Goal: Transaction & Acquisition: Purchase product/service

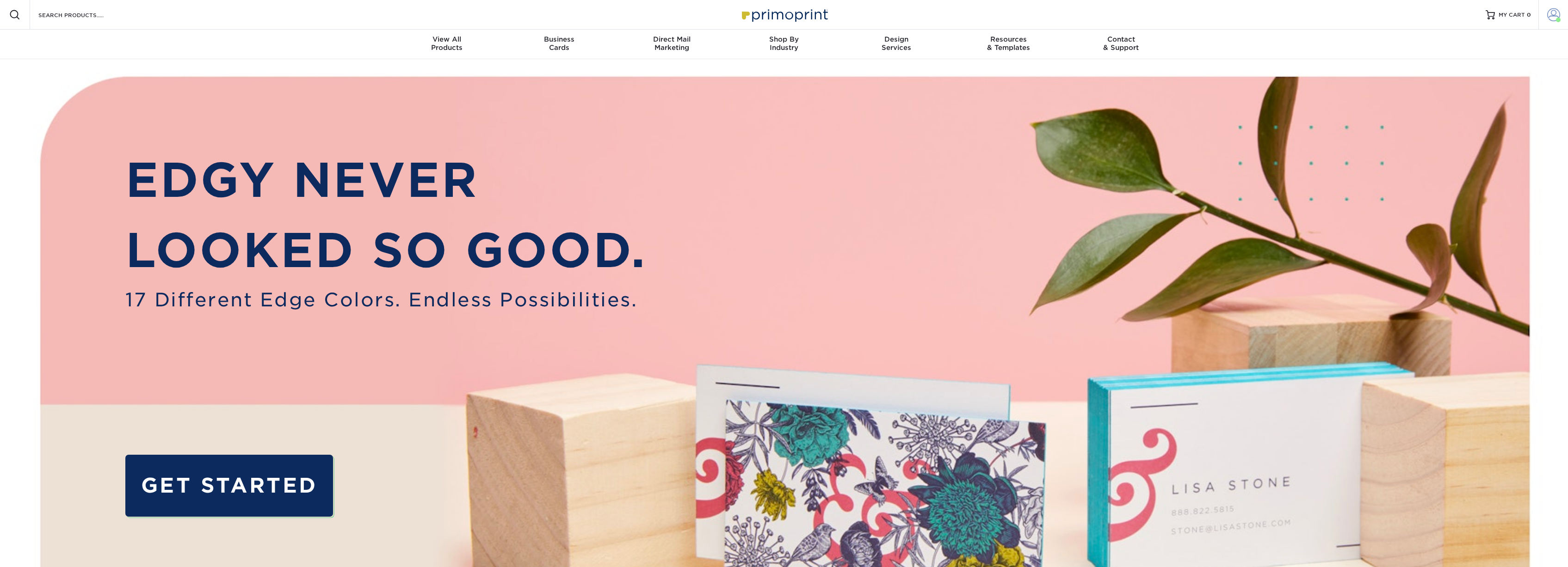
click at [1556, 13] on span at bounding box center [1553, 15] width 13 height 13
click at [1455, 132] on link "Logout" at bounding box center [1499, 137] width 116 height 11
click at [1550, 16] on span at bounding box center [1553, 15] width 13 height 13
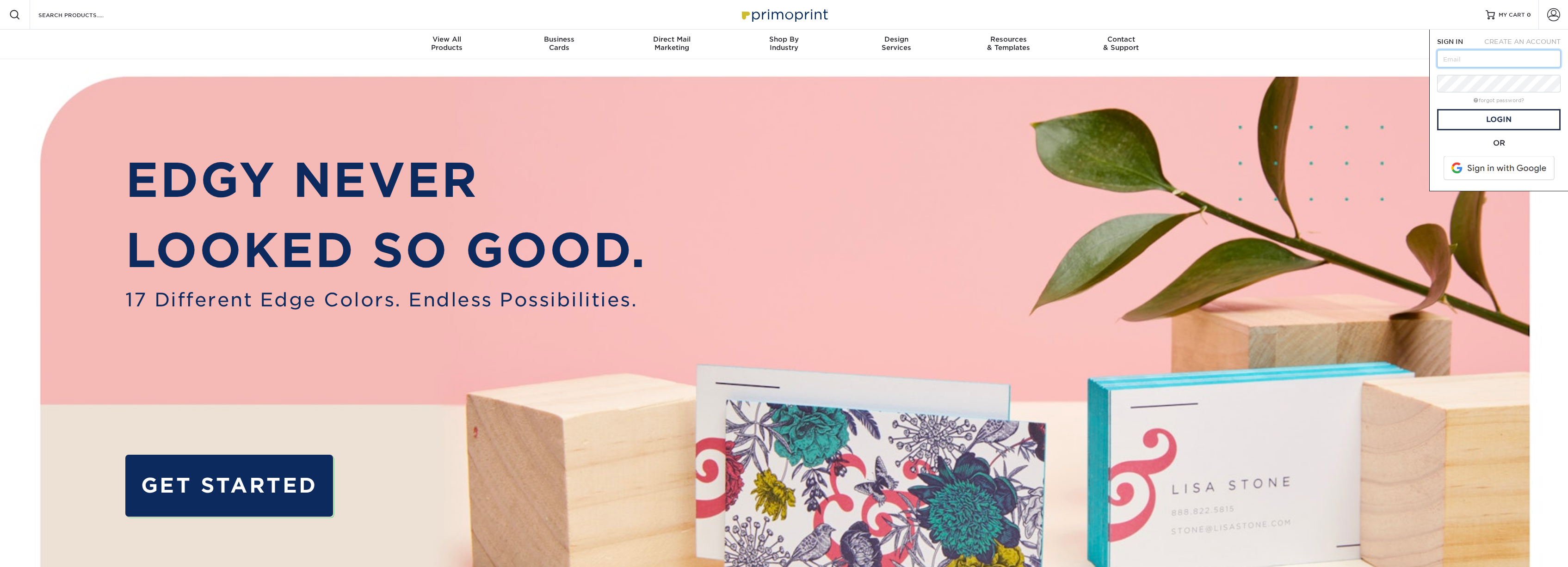
type input "dward@united-services.com"
click at [1488, 120] on link "Login" at bounding box center [1499, 120] width 123 height 21
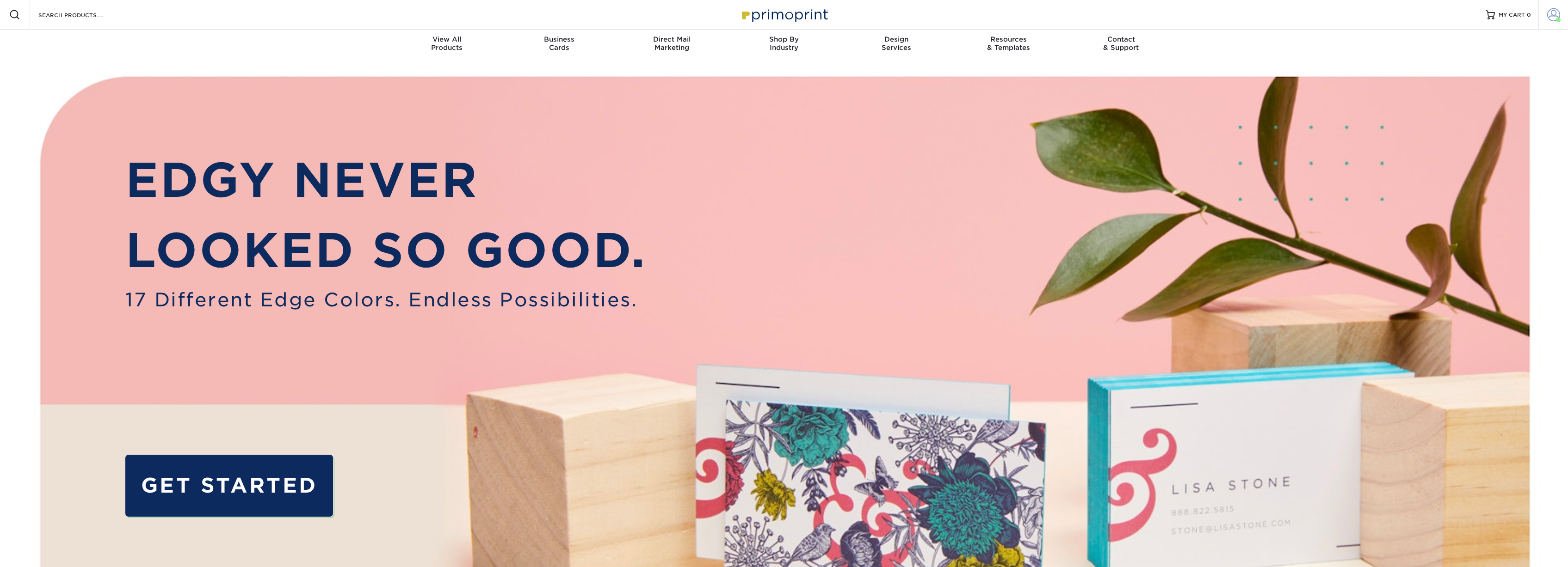
click at [1552, 20] on span at bounding box center [1553, 15] width 13 height 13
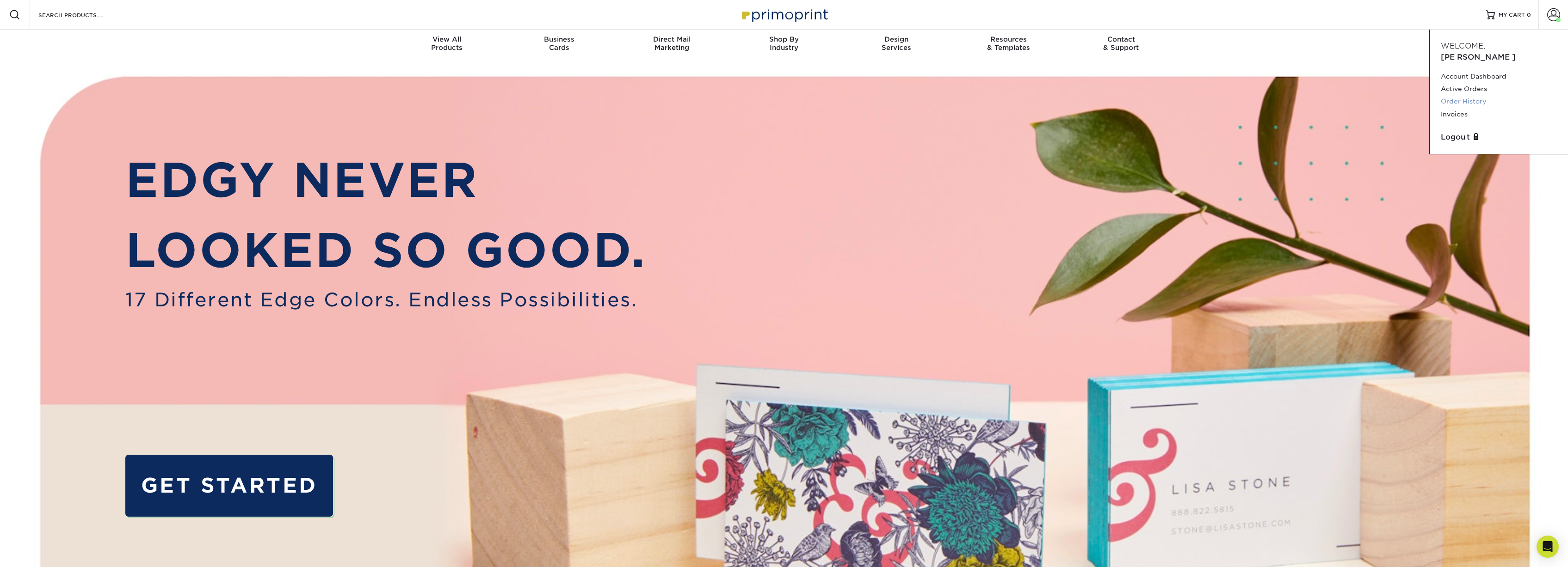
click at [1481, 95] on link "Order History" at bounding box center [1499, 101] width 116 height 12
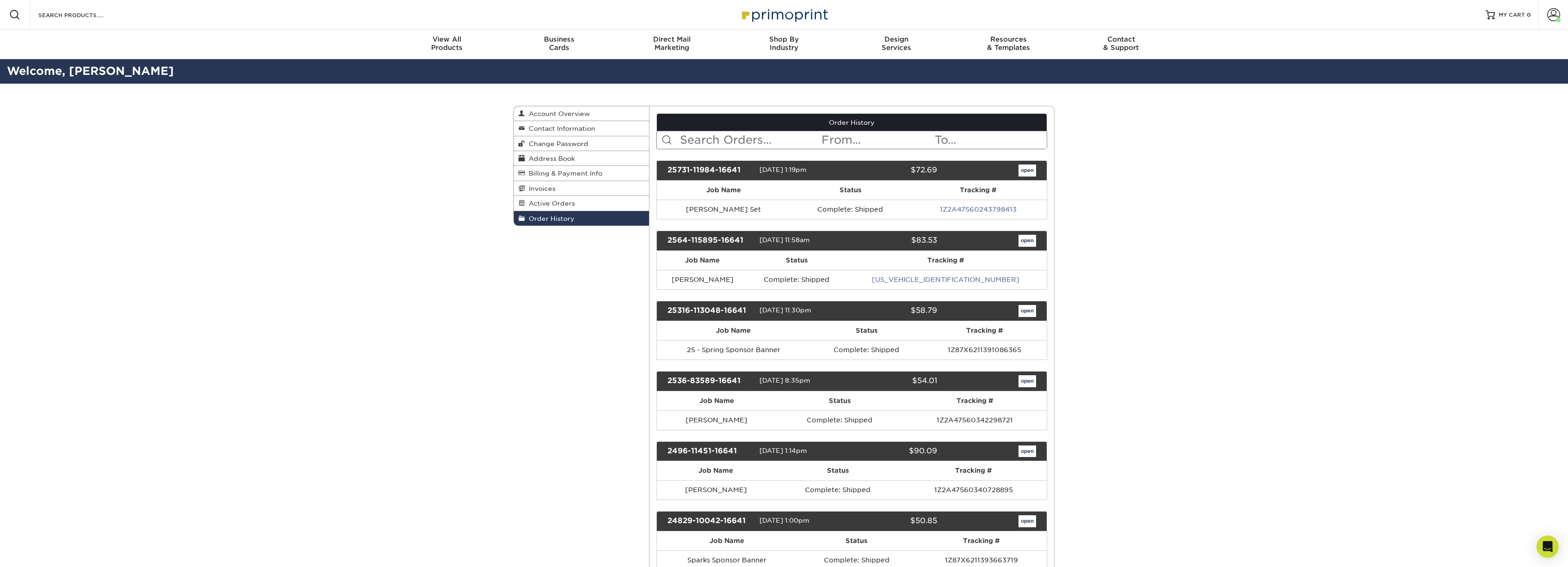
click at [1029, 310] on link "open" at bounding box center [1027, 311] width 18 height 12
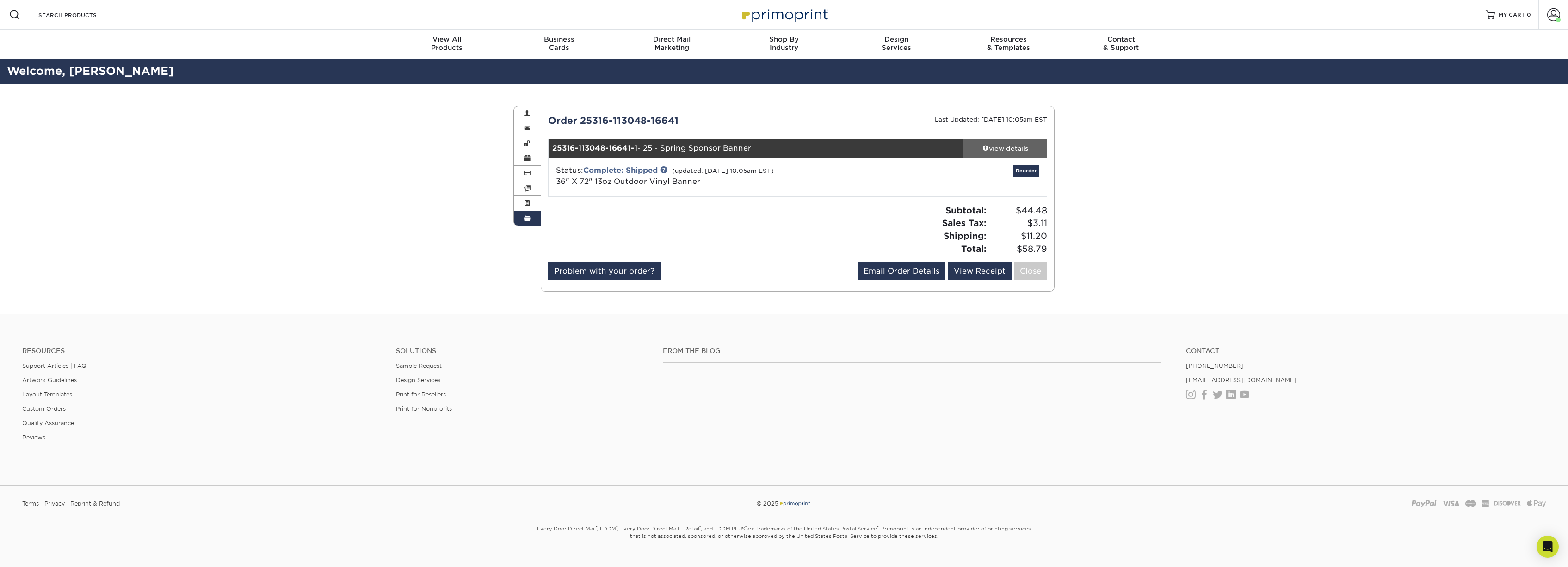
click at [1015, 151] on div "view details" at bounding box center [1005, 148] width 83 height 9
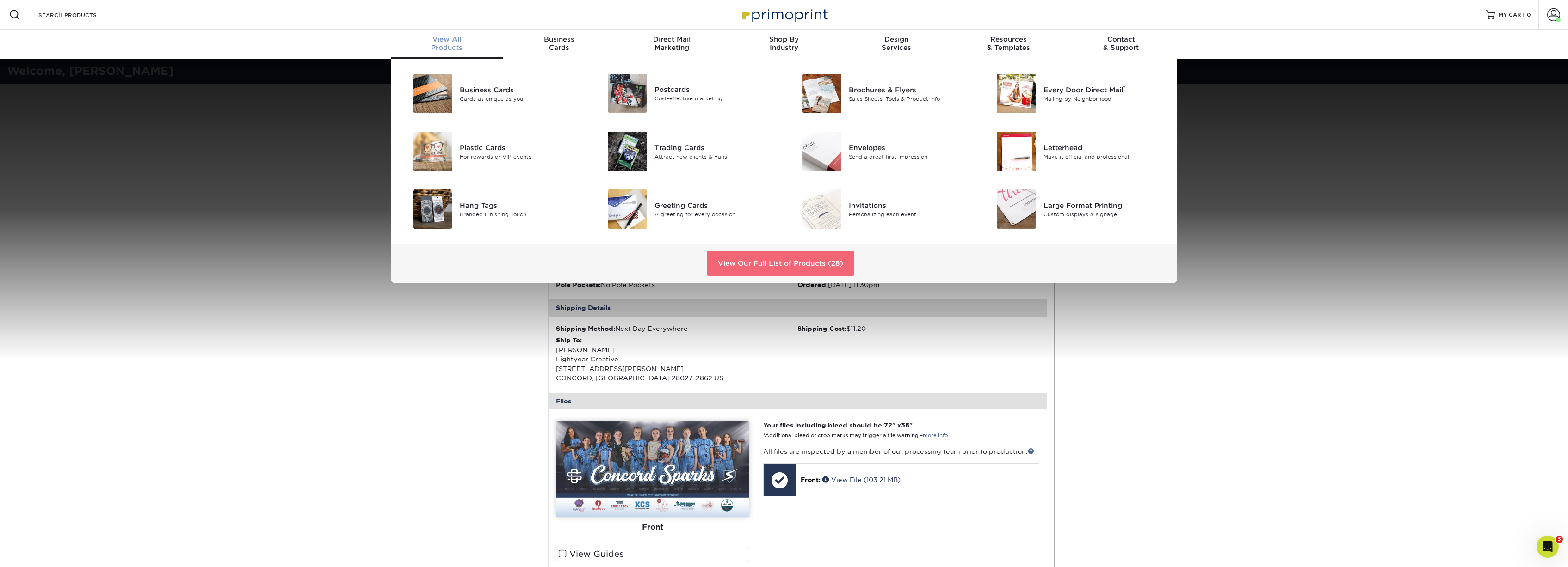
click at [773, 265] on link "View Our Full List of Products (28)" at bounding box center [780, 263] width 147 height 25
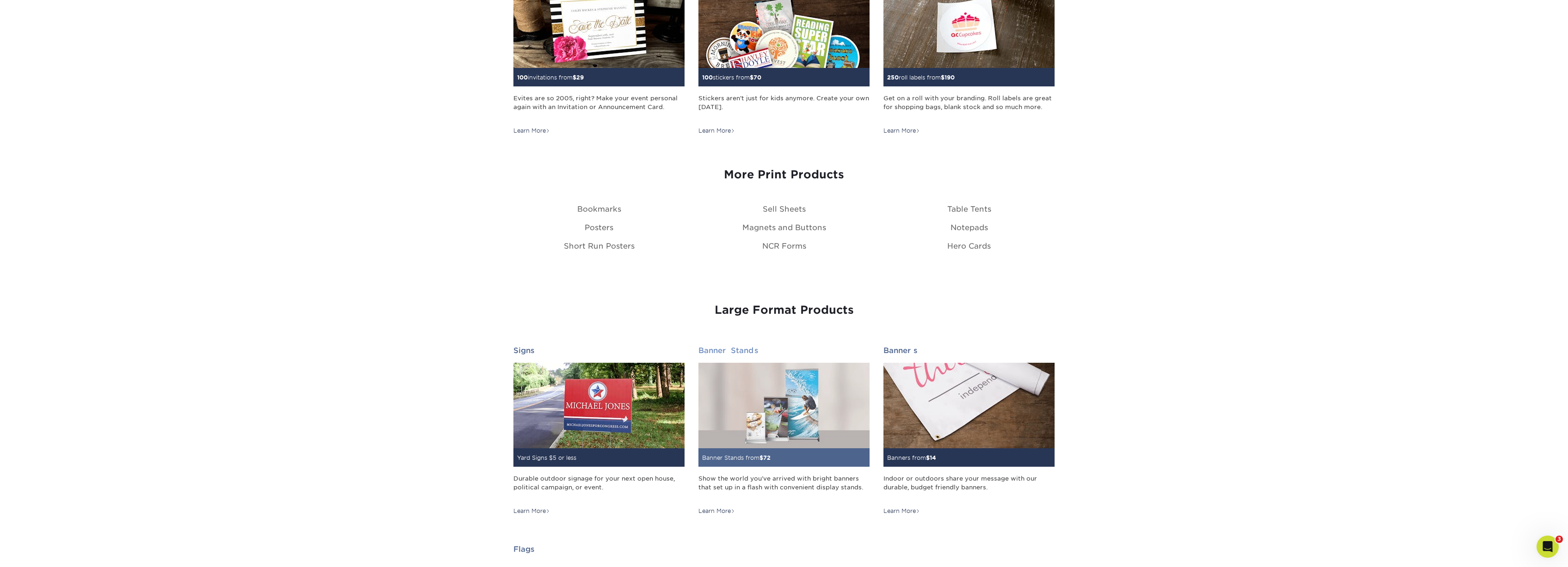
scroll to position [1039, 0]
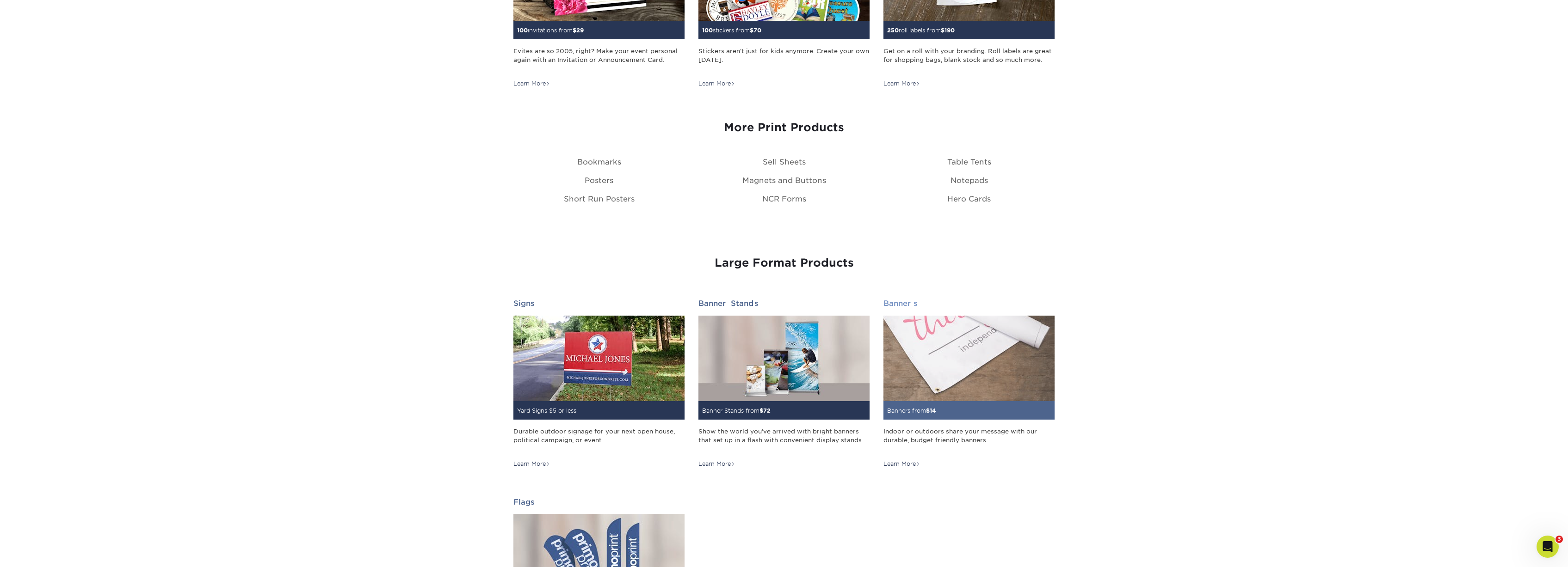
click at [904, 386] on img at bounding box center [969, 359] width 171 height 86
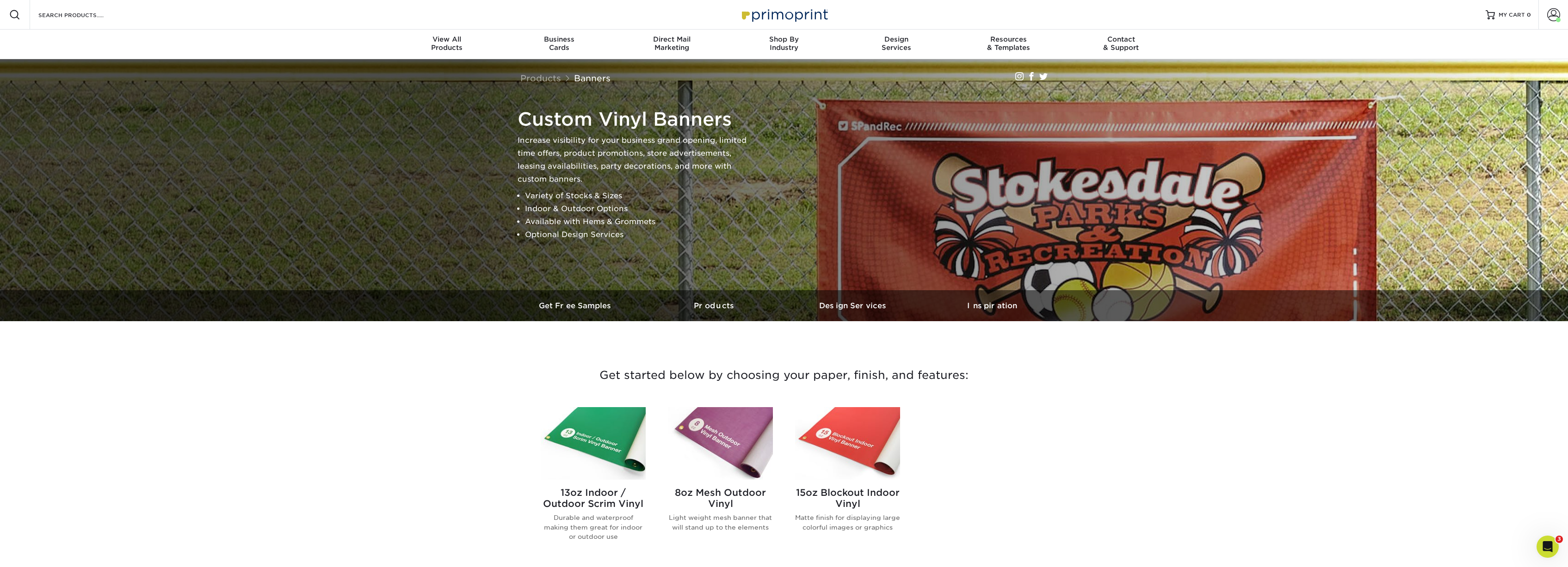
scroll to position [61, 0]
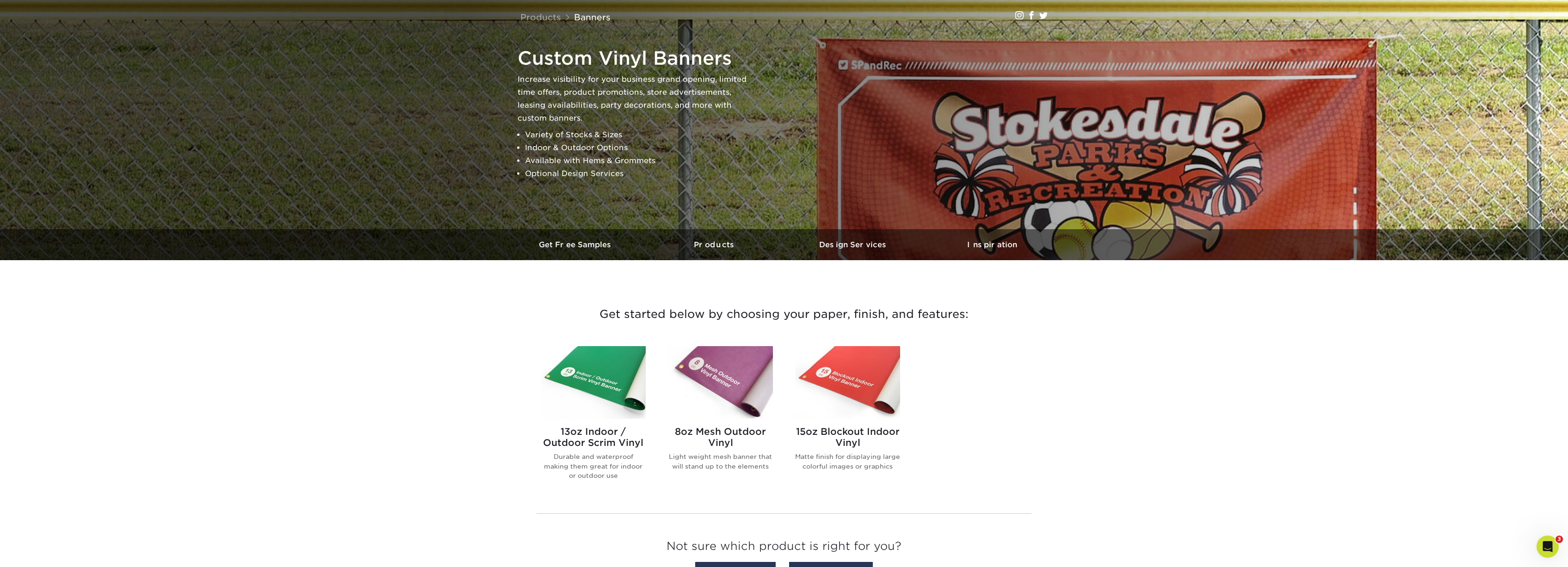
click at [572, 379] on img at bounding box center [593, 382] width 105 height 73
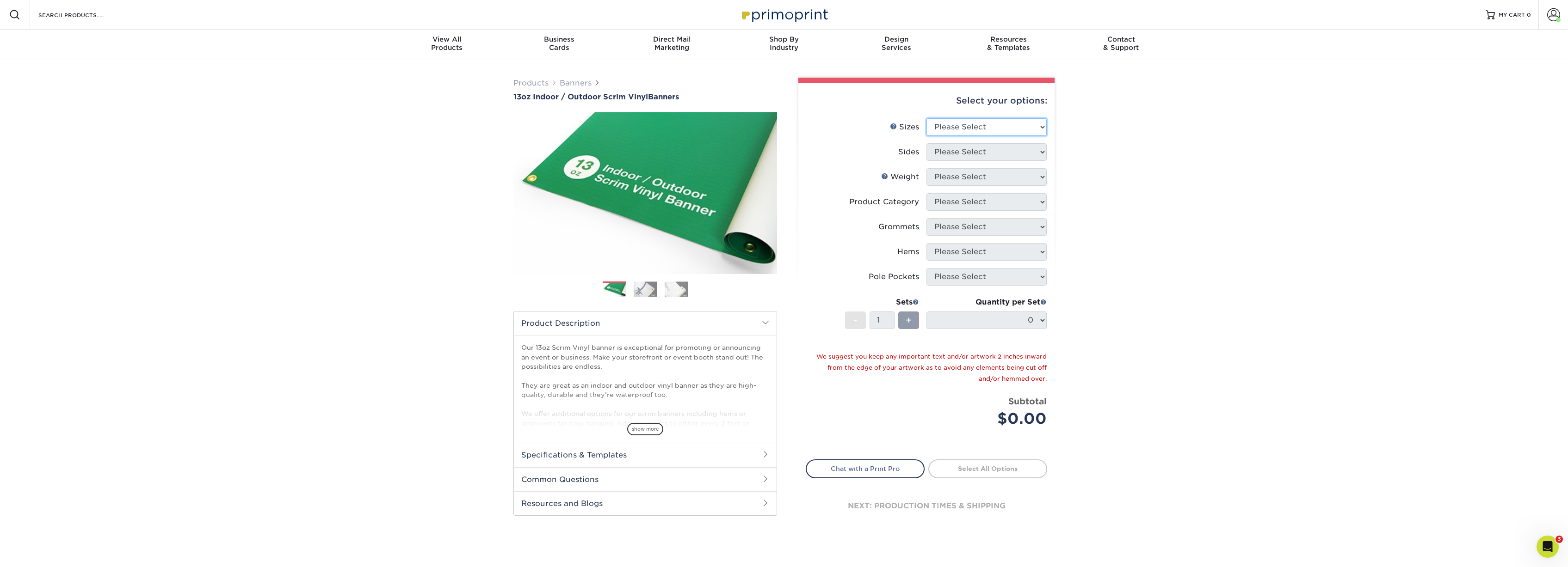
select select "36.00x72.00"
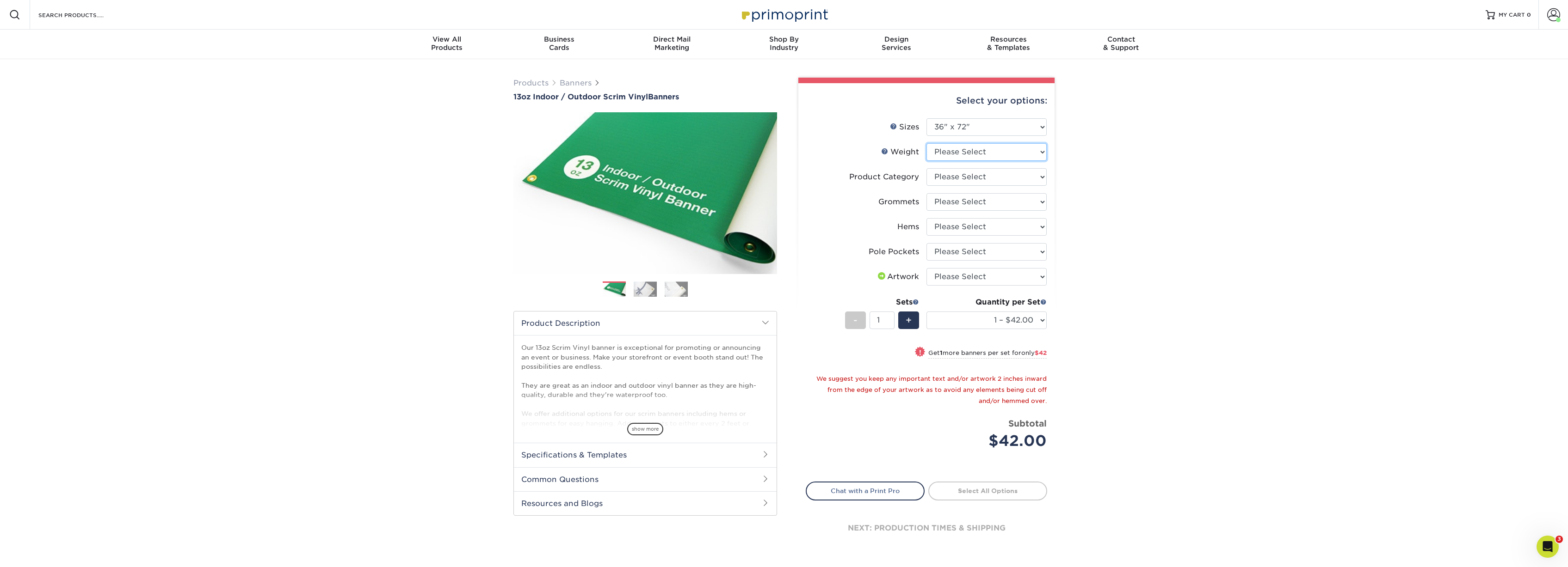
select select "13OZ"
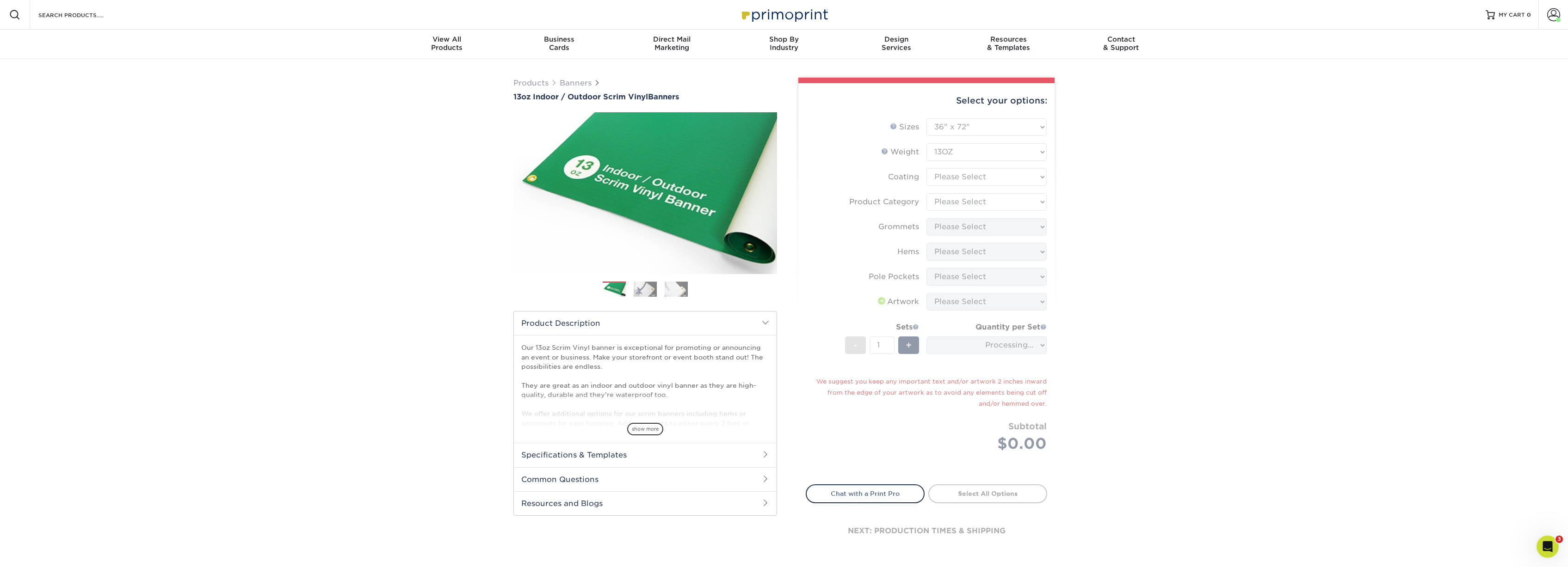
click at [955, 177] on form "Sizes Help Sizes Please Select 24" x 36" 24" x 48" 36" x 48" 36" x 60" 36" x 72…" at bounding box center [926, 296] width 241 height 356
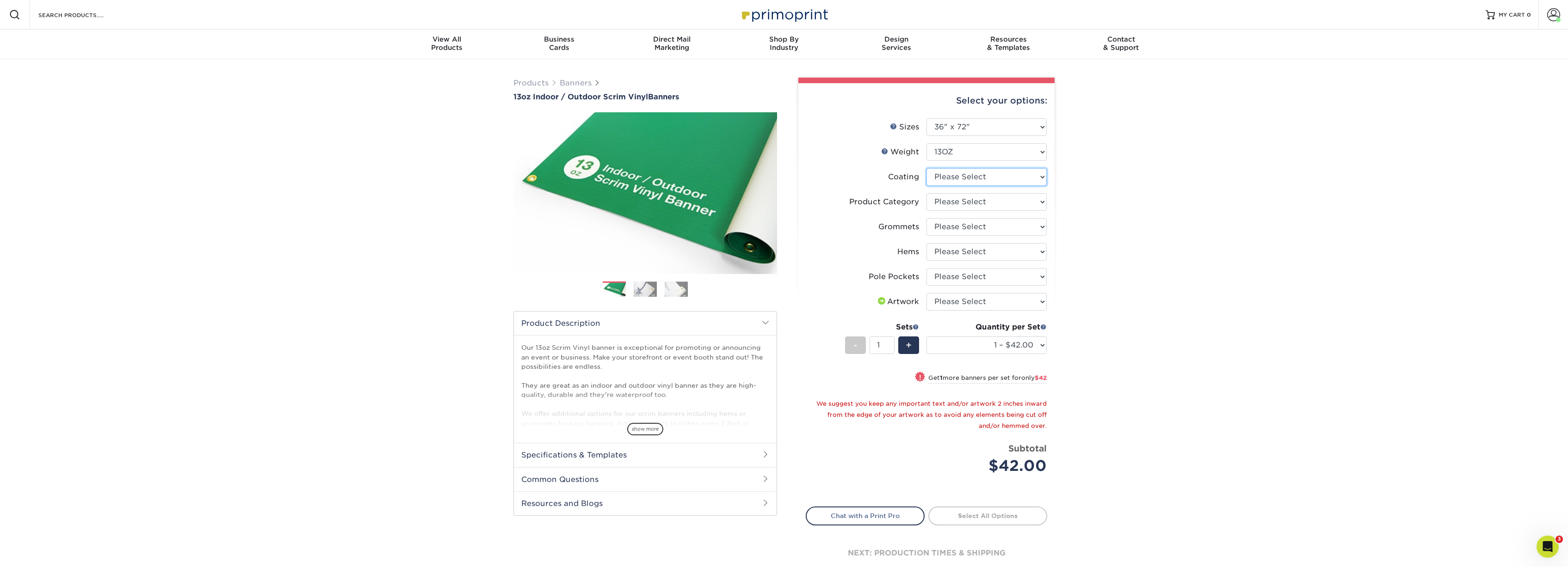
select select "3e7618de-abca-4bda-9f97-8b9129e913d8"
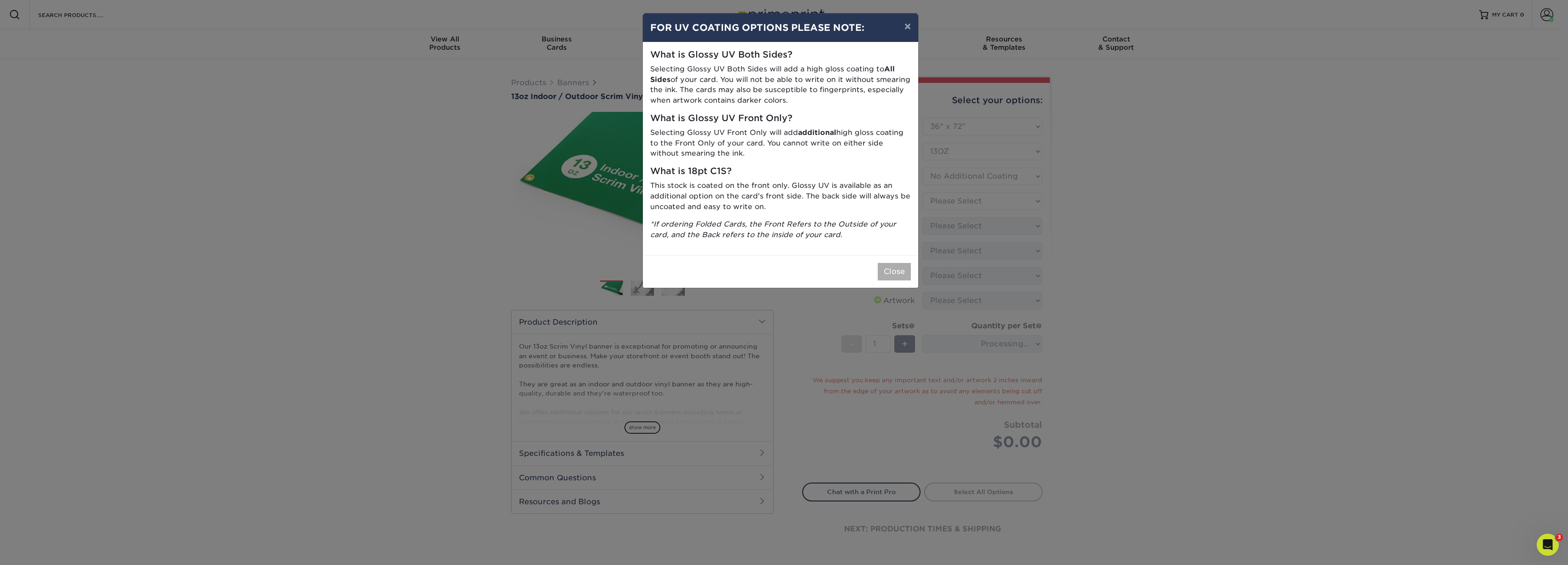
click at [889, 264] on button "Close" at bounding box center [894, 272] width 33 height 18
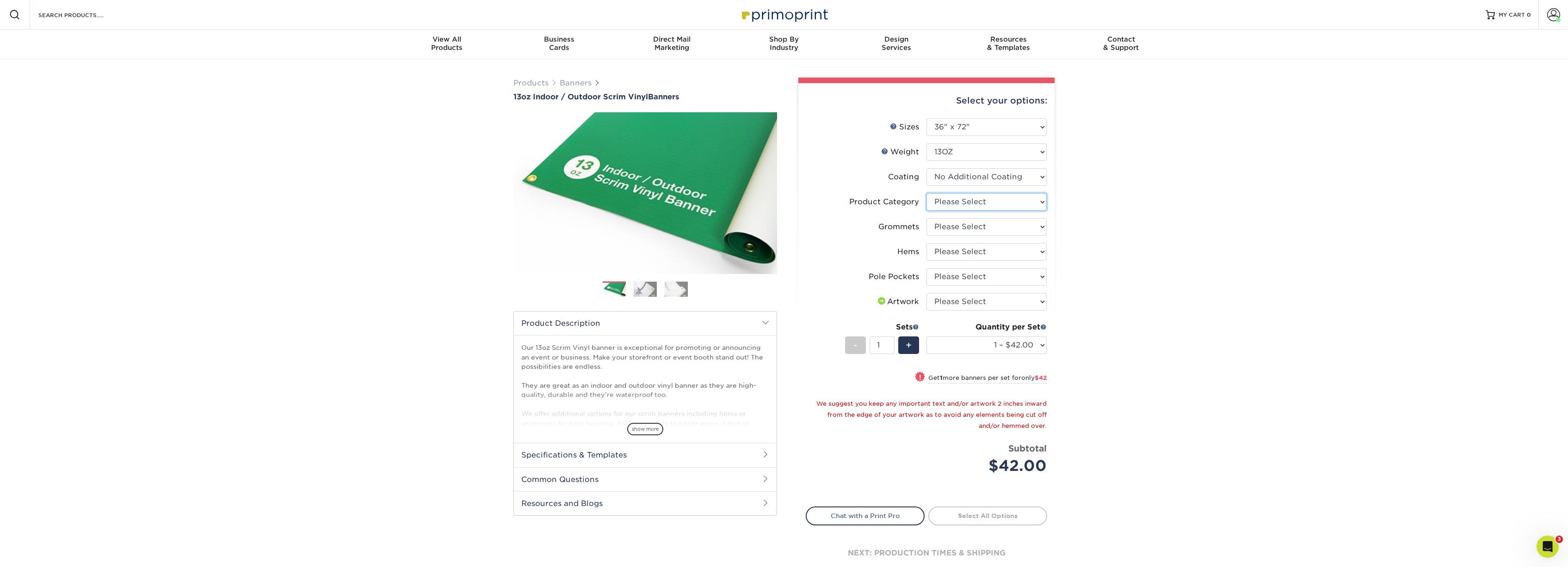
select select "bb192c35-bb20-422d-b6fe-0c7f48e5aa48"
select select "844af484-45a3-48a0-88de-19e51b139d69"
select select "799b34bf-ff99-4291-b254-51157b744628"
select select "462c5fe9-21e9-49a0-afb4-1c6e8664fe13"
select select "upload"
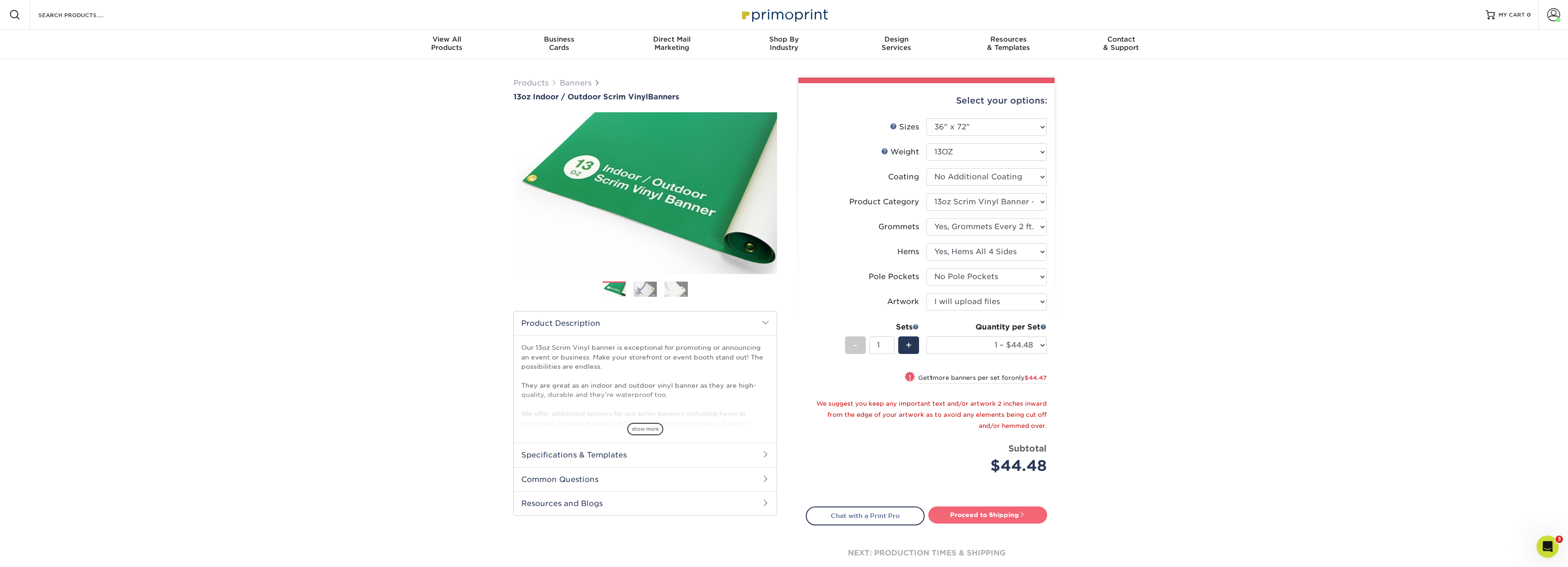
click at [974, 512] on link "Proceed to Shipping" at bounding box center [987, 514] width 119 height 16
type input "Set 1"
select select "1ecf5a42-a847-432b-9674-a75091ac485c"
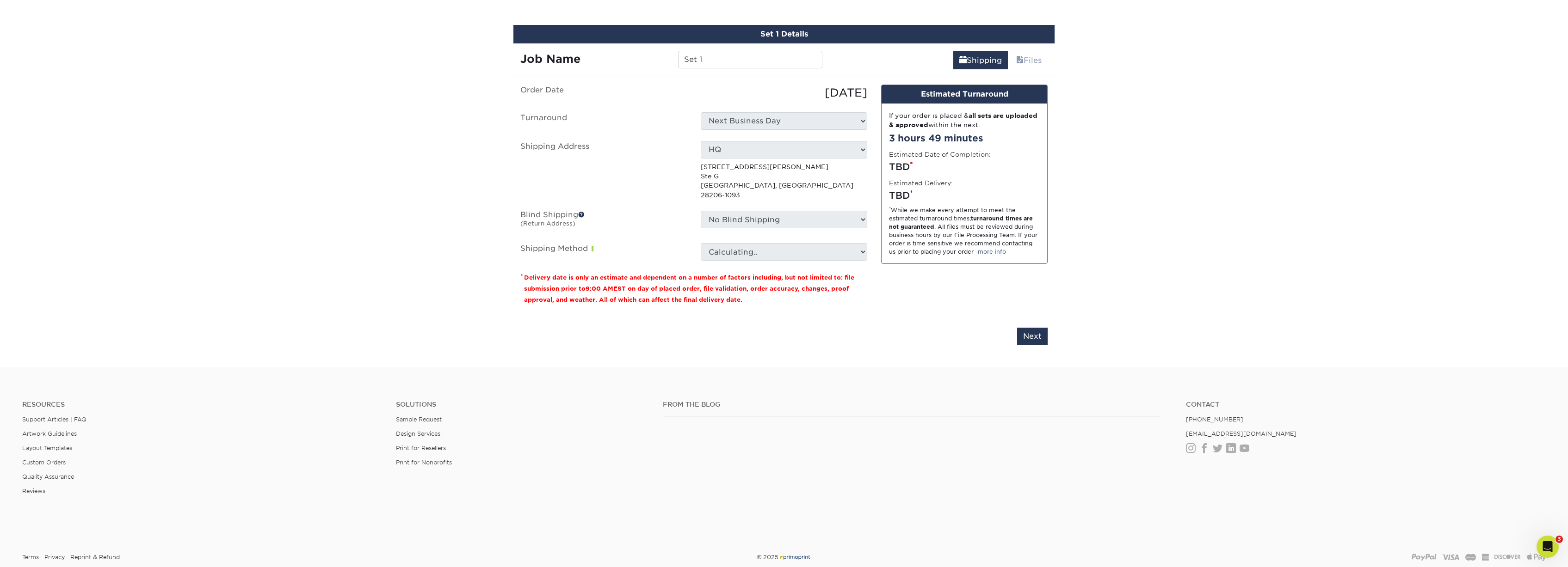
scroll to position [531, 0]
click at [706, 62] on input "Set 1" at bounding box center [749, 59] width 144 height 18
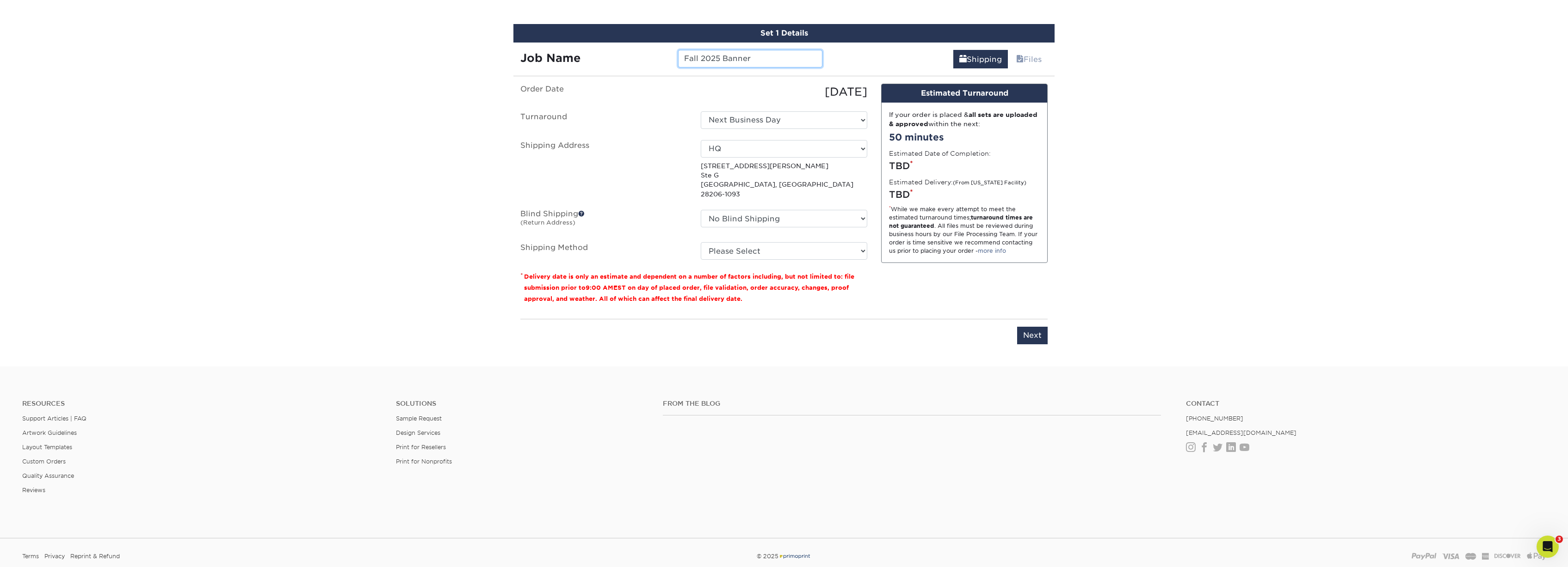
type input "Fall 2025 Banner"
select select "254239"
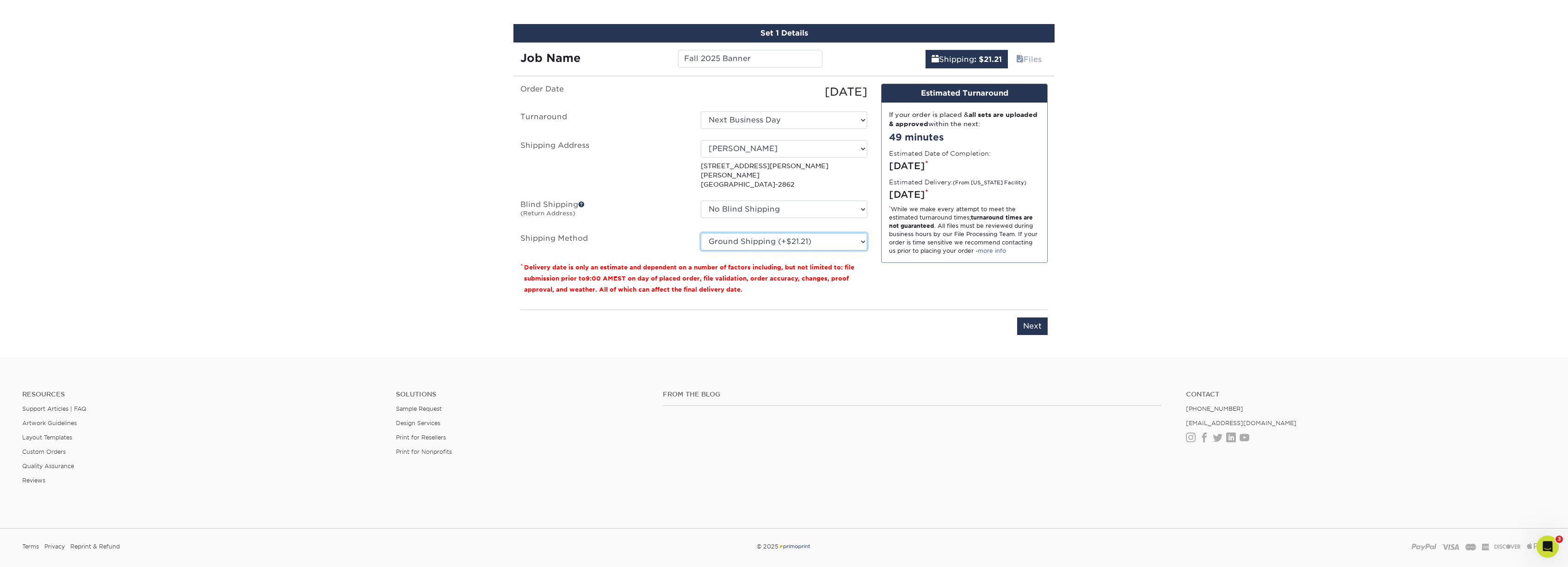
select select "02"
click at [1028, 318] on input "Next" at bounding box center [1032, 326] width 31 height 18
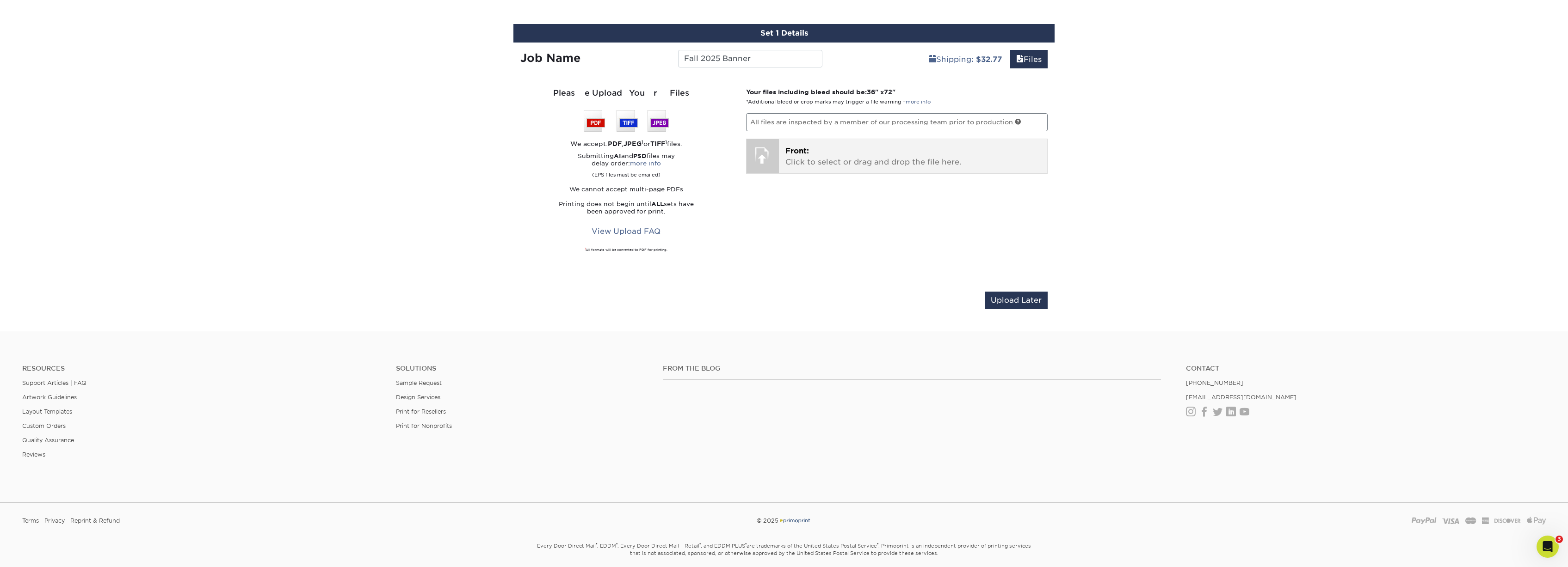
click at [795, 149] on span "Front:" at bounding box center [797, 151] width 24 height 9
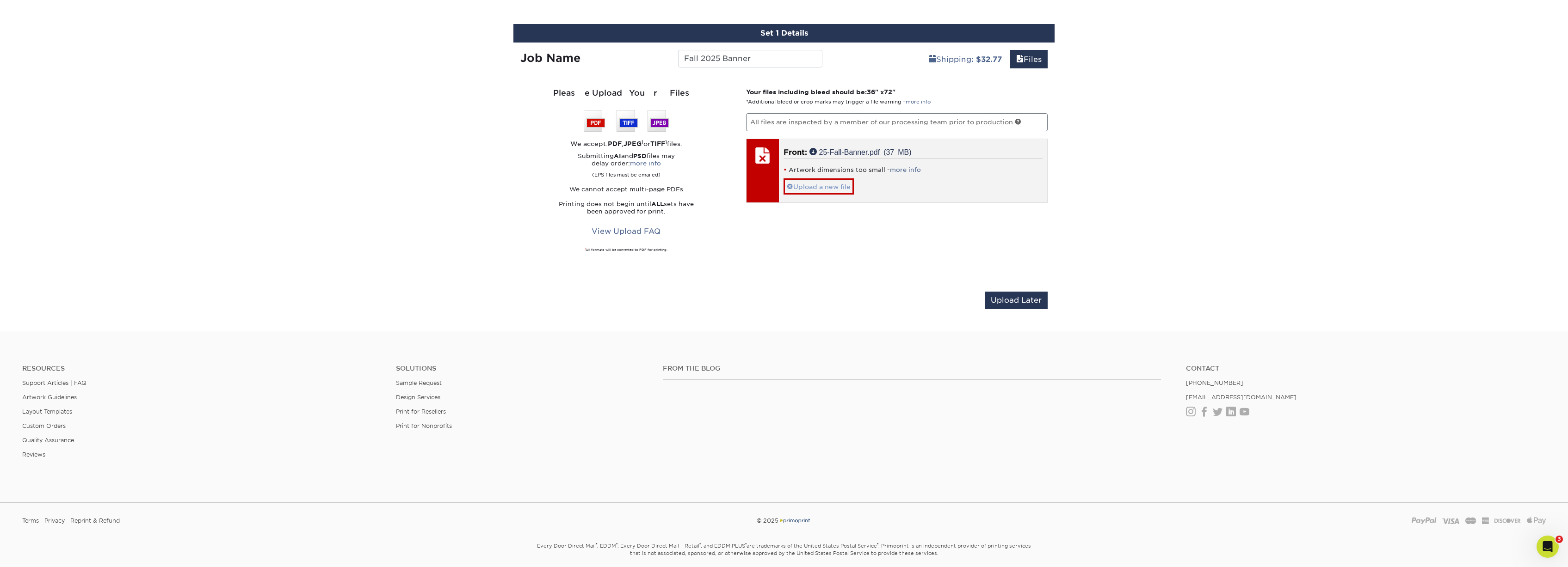
click at [818, 191] on link "Upload a new file" at bounding box center [819, 186] width 70 height 16
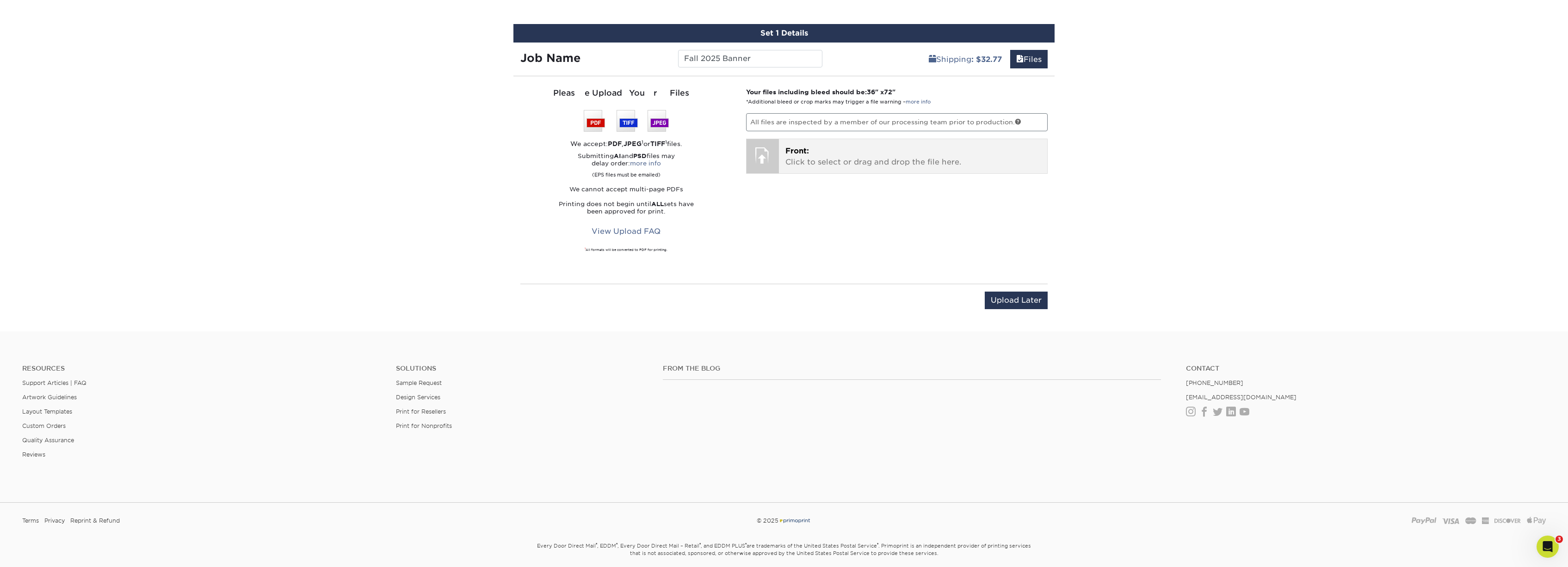
click at [811, 163] on p "Front: Click to select or drag and drop the file here." at bounding box center [913, 156] width 256 height 22
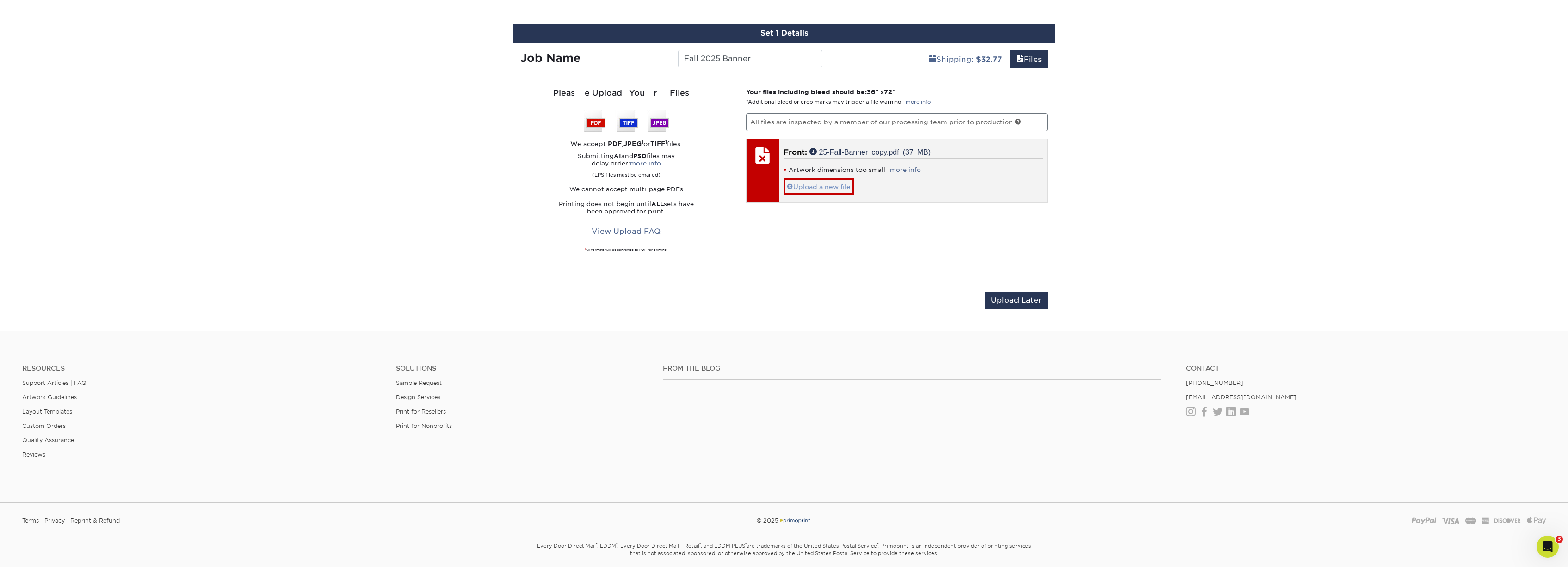
click at [826, 187] on link "Upload a new file" at bounding box center [819, 186] width 70 height 16
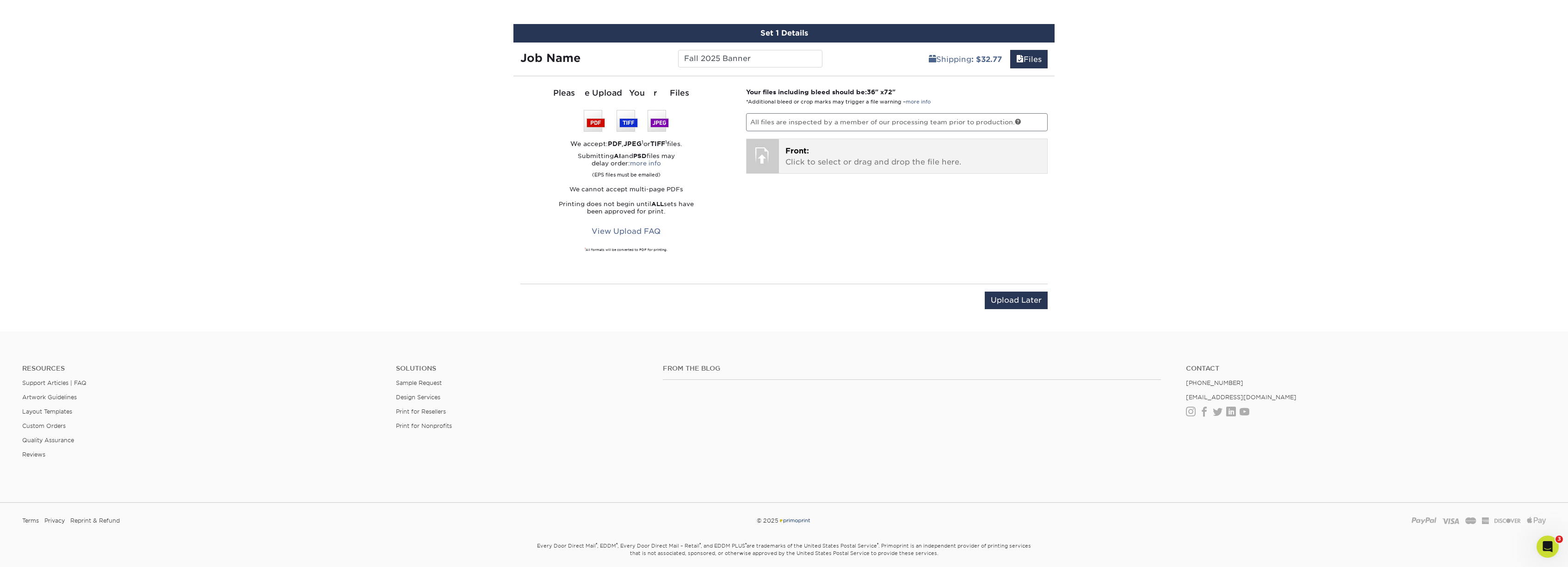
click at [818, 161] on p "Front: Click to select or drag and drop the file here." at bounding box center [913, 156] width 256 height 22
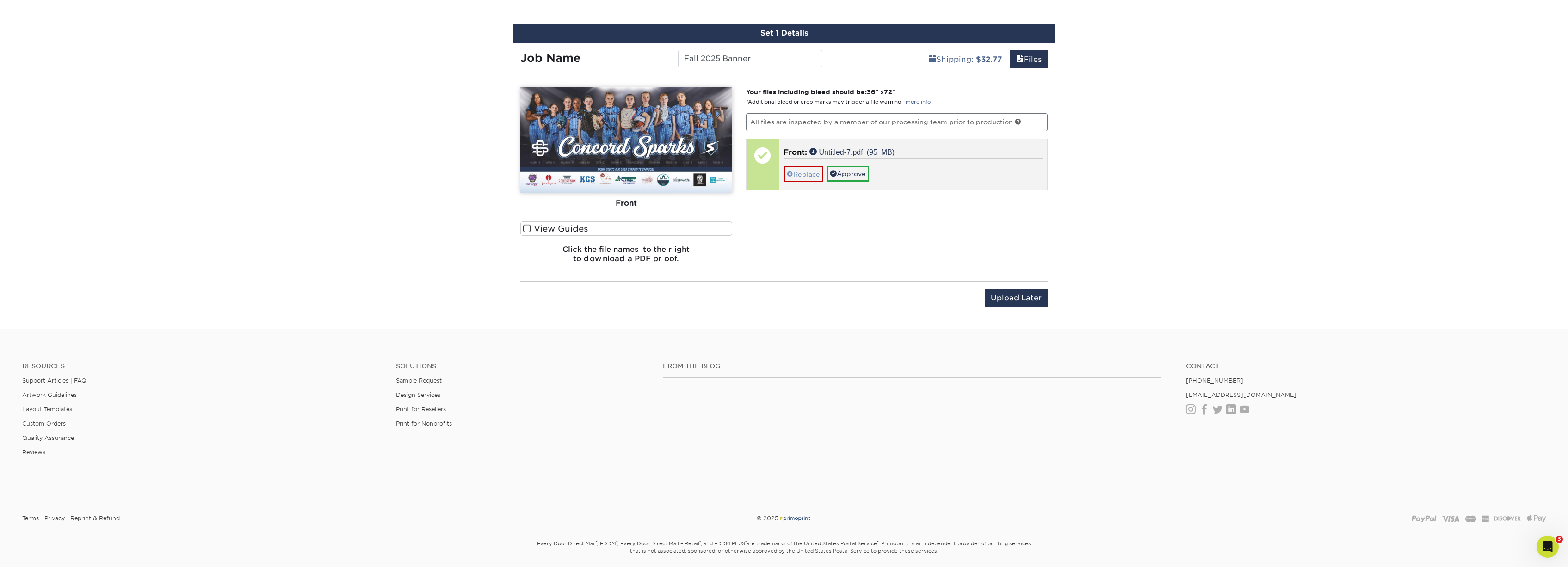
click at [811, 173] on link "Replace" at bounding box center [803, 174] width 40 height 16
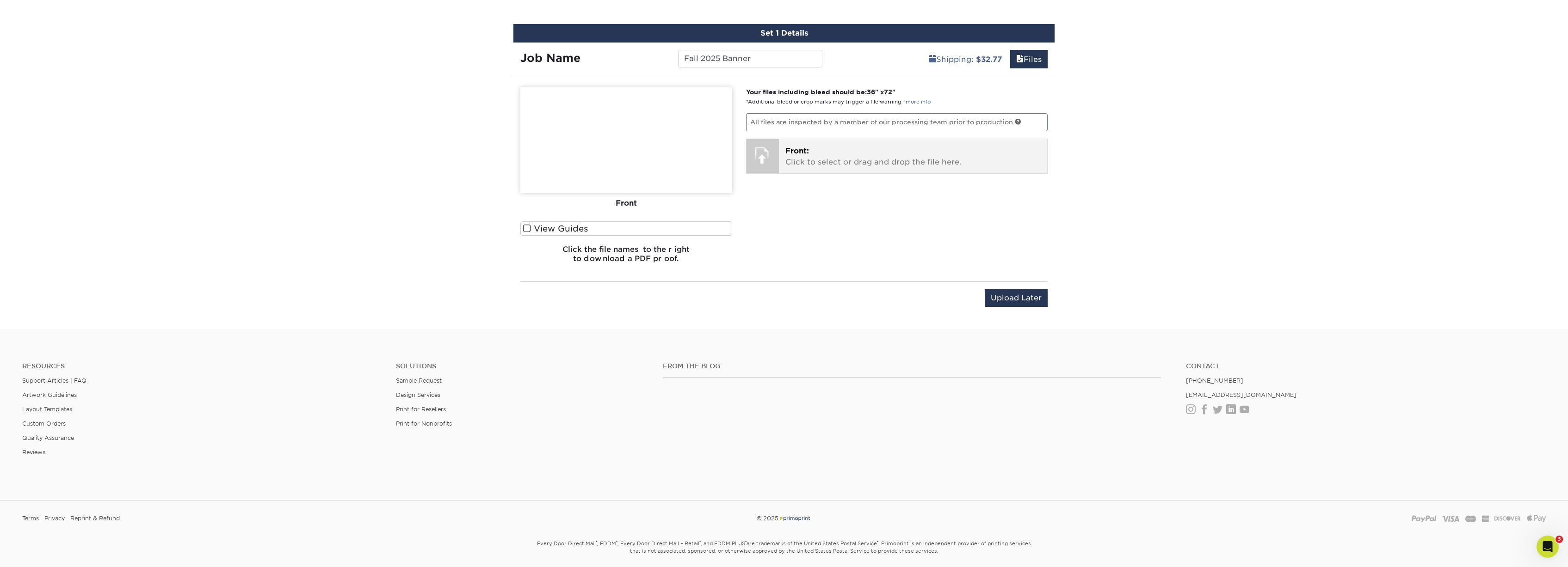
click at [819, 156] on p "Front: Click to select or drag and drop the file here." at bounding box center [913, 156] width 256 height 22
click at [853, 163] on p "Front: Click to select or drag and drop the file here." at bounding box center [913, 156] width 256 height 22
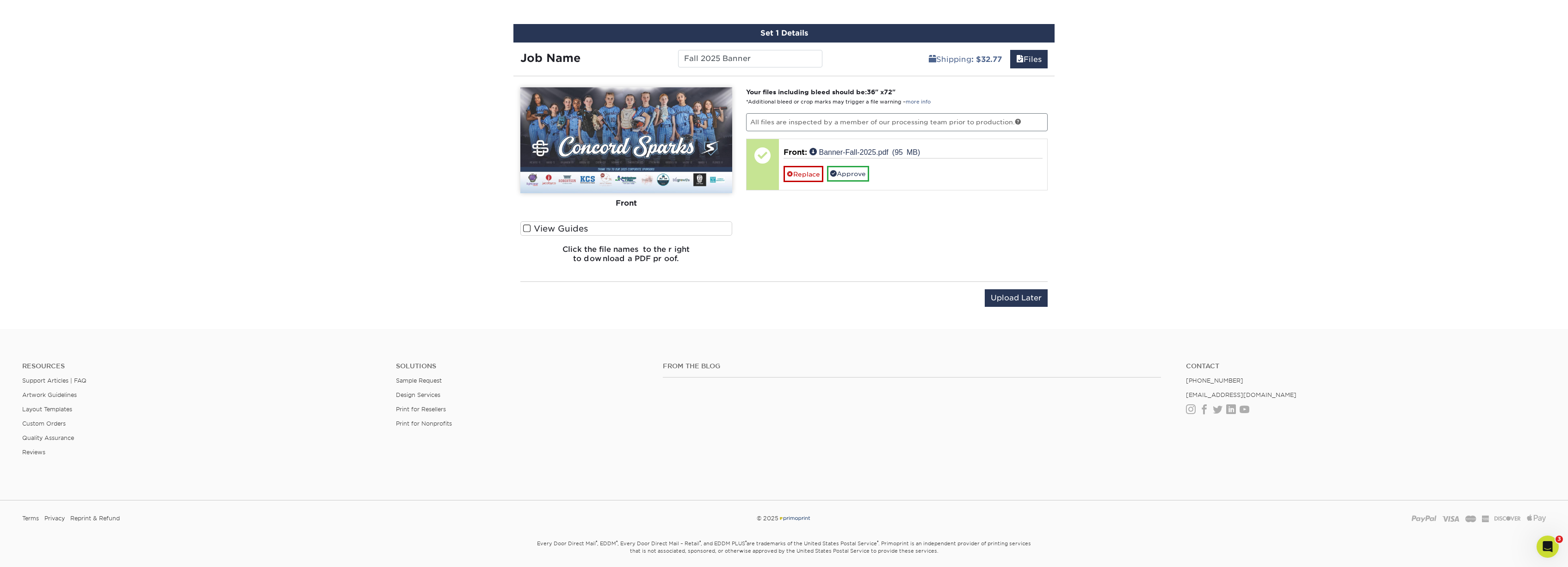
click at [628, 174] on img at bounding box center [626, 140] width 212 height 106
click at [848, 175] on link "Approve" at bounding box center [848, 174] width 42 height 16
click at [566, 229] on label "View Guides" at bounding box center [626, 228] width 212 height 14
click at [0, 0] on input "View Guides" at bounding box center [0, 0] width 0 height 0
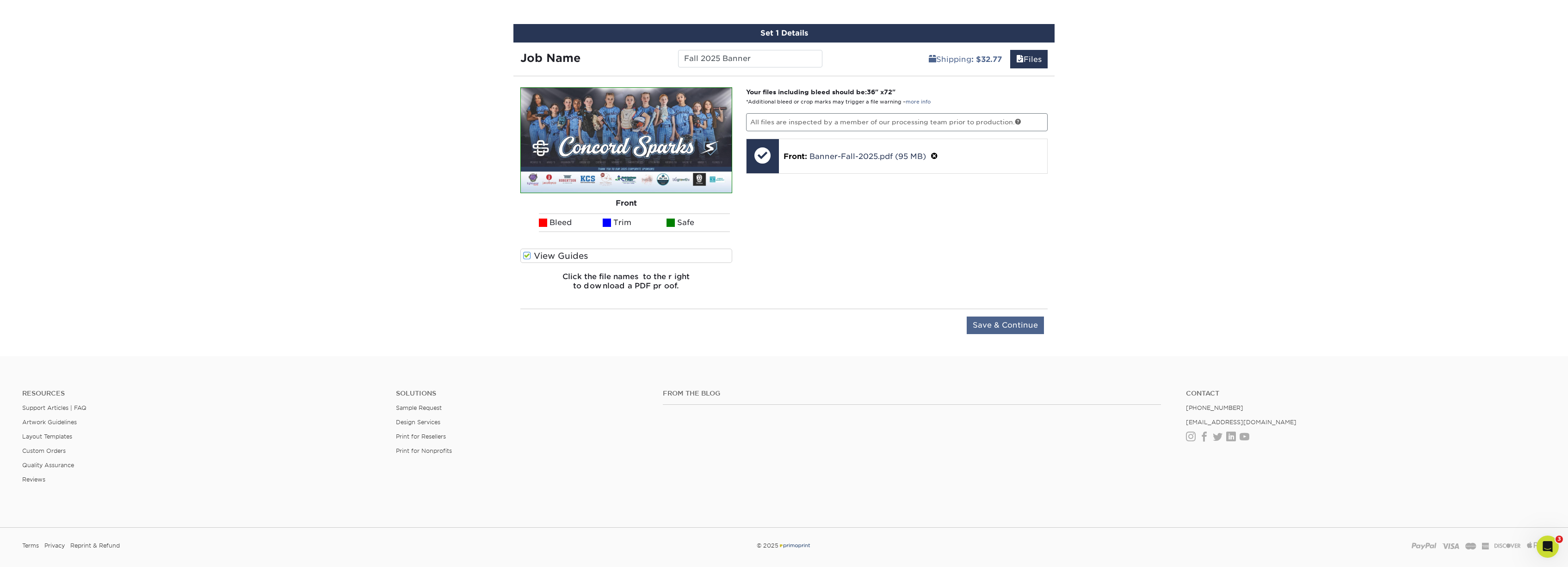
click at [993, 322] on input "Save & Continue" at bounding box center [1005, 325] width 77 height 18
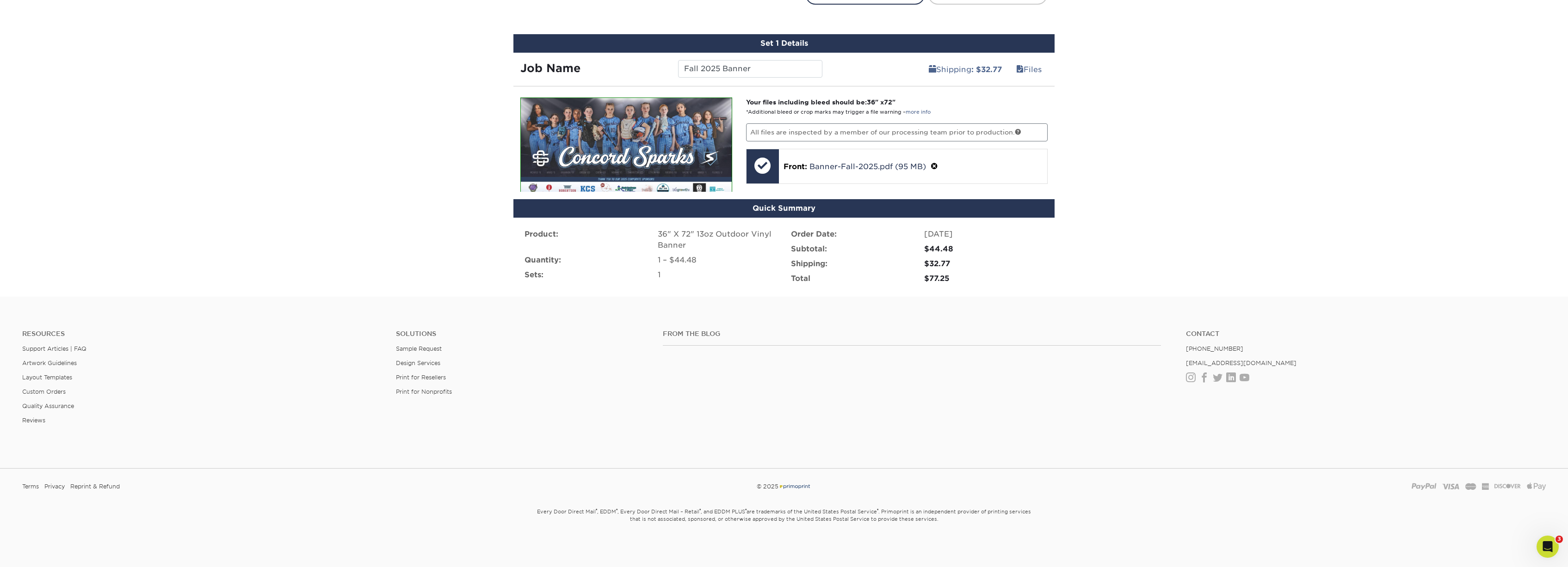
scroll to position [478, 0]
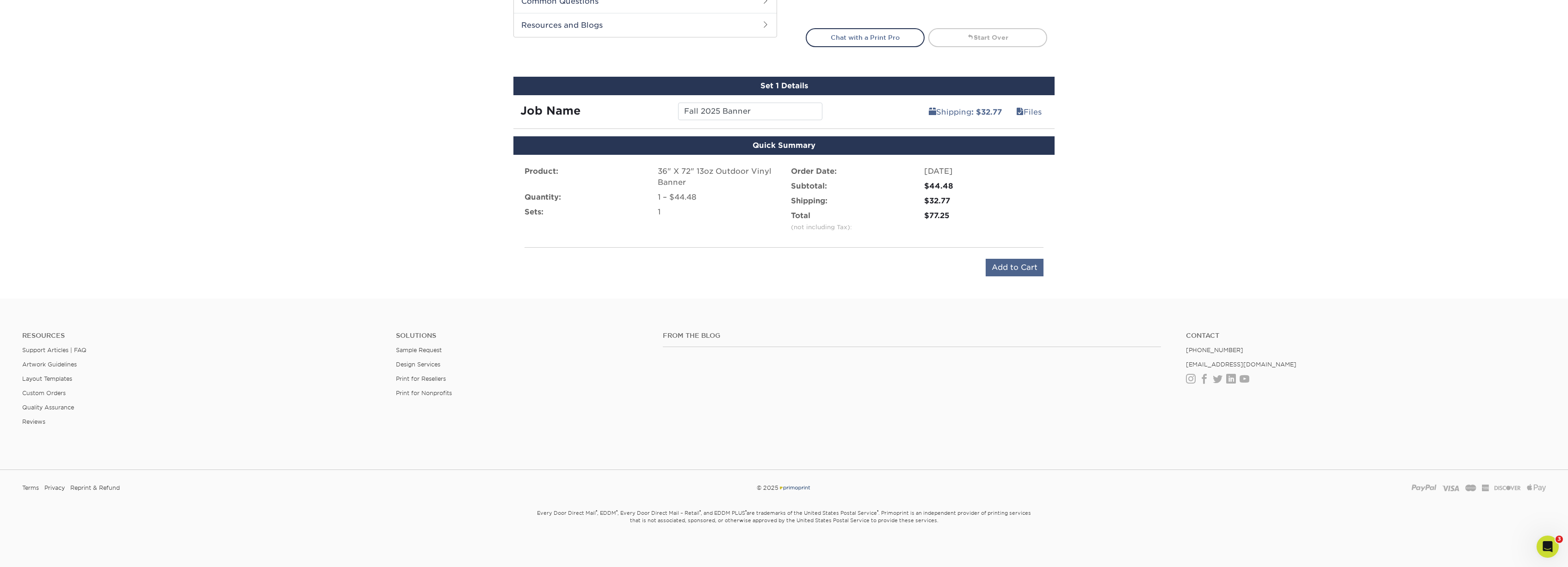
click at [1017, 271] on input "Add to Cart" at bounding box center [1014, 268] width 58 height 18
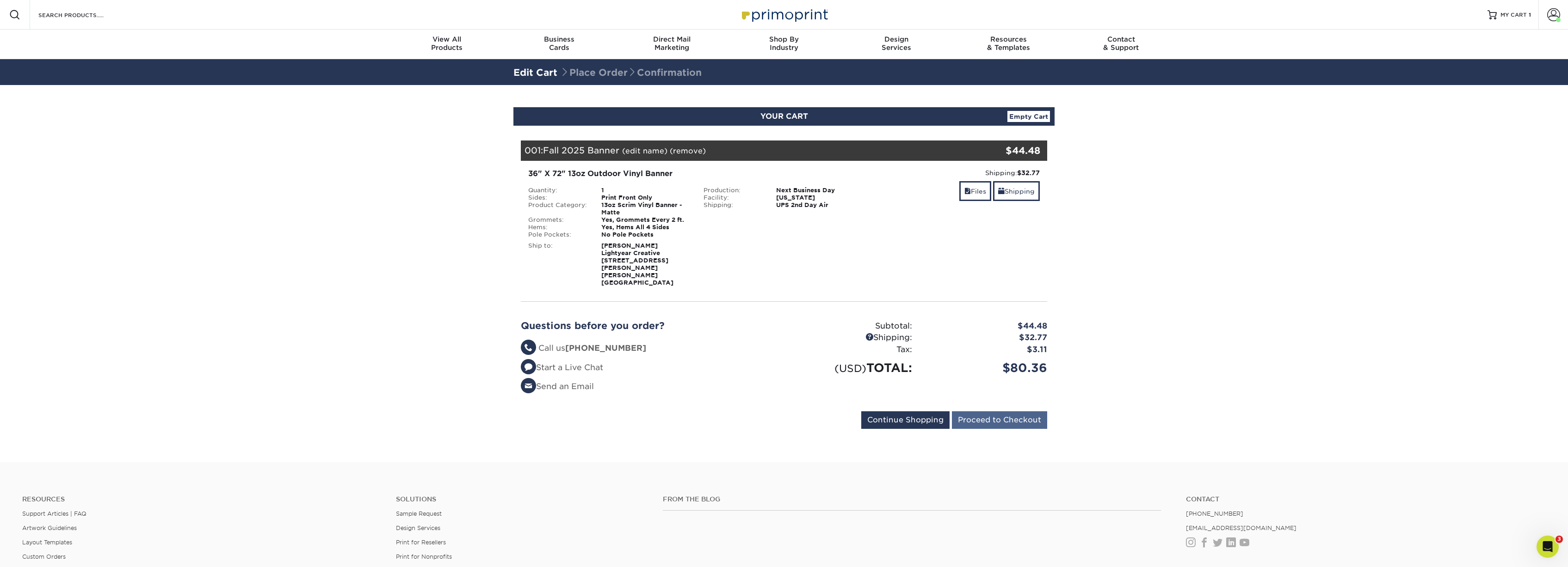
click at [1012, 411] on input "Proceed to Checkout" at bounding box center [999, 420] width 95 height 18
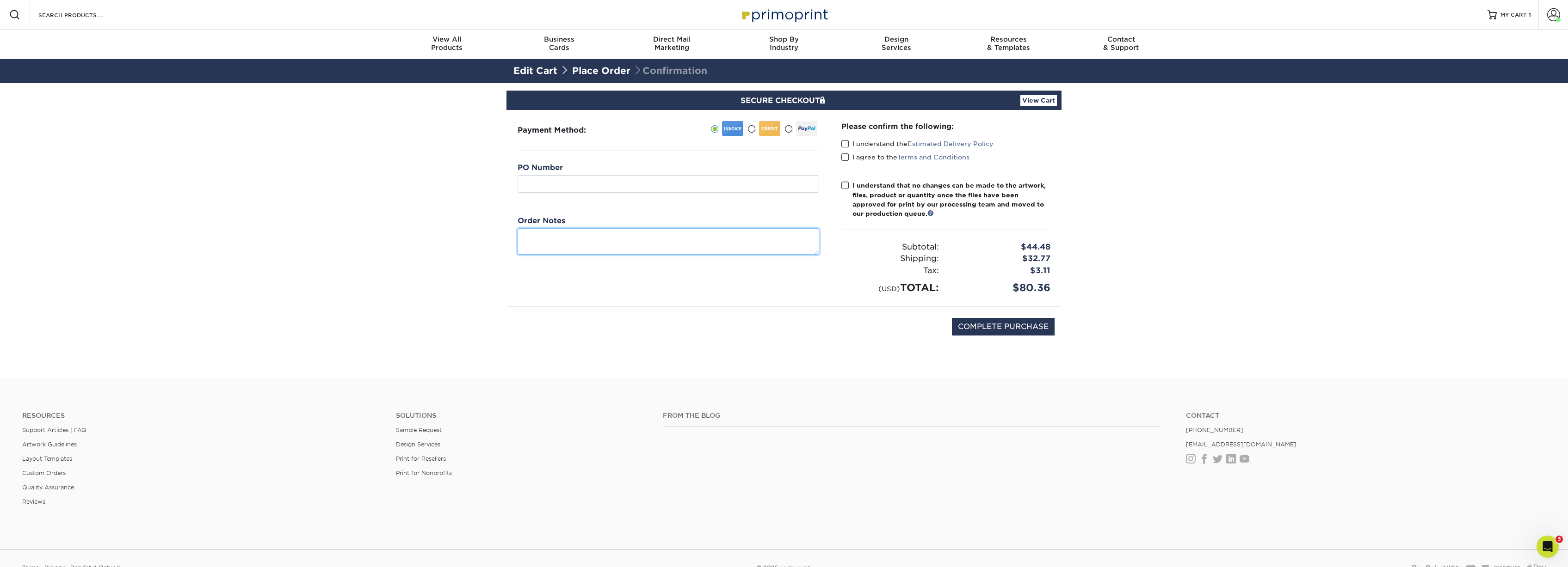
click at [554, 240] on textarea at bounding box center [668, 241] width 301 height 26
type textarea "Need in hand by [DATE] evening for our event [DATE] morning."
click at [851, 145] on label "I understand the Estimated Delivery Policy" at bounding box center [917, 144] width 152 height 9
click at [0, 0] on input "I understand the Estimated Delivery Policy" at bounding box center [0, 0] width 0 height 0
click at [846, 158] on span at bounding box center [845, 157] width 8 height 9
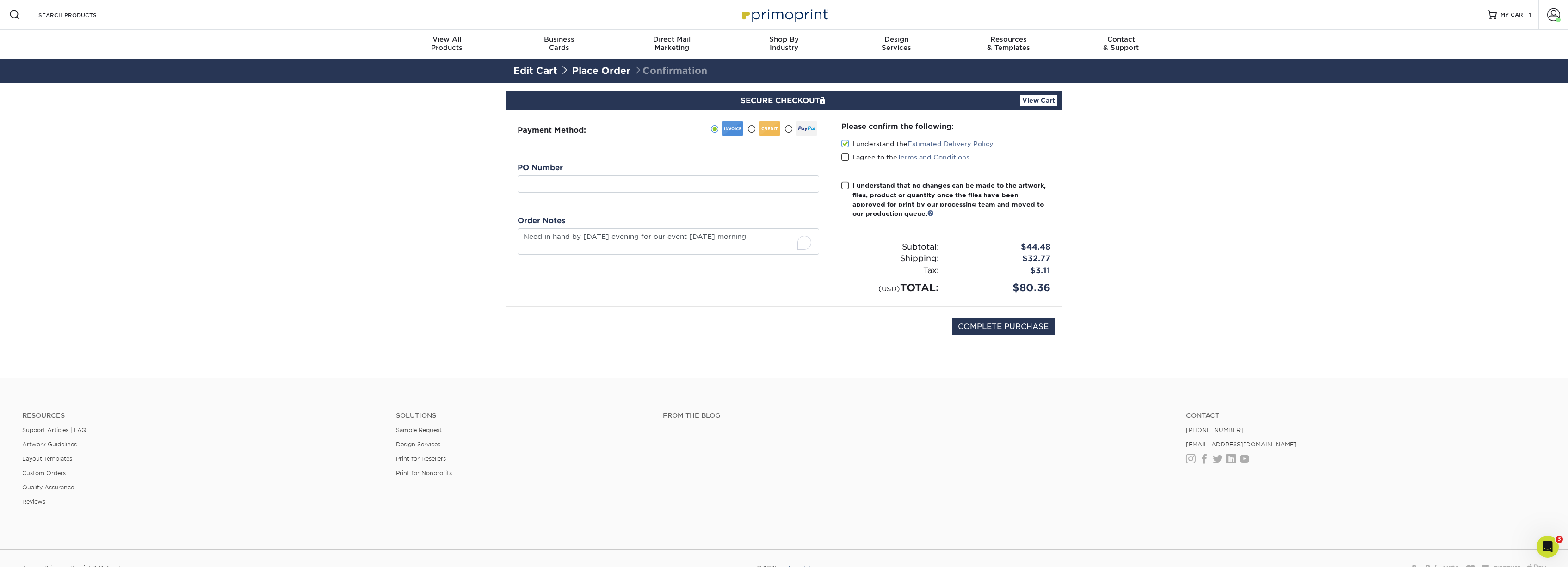
click at [0, 0] on input "I agree to the Terms and Conditions" at bounding box center [0, 0] width 0 height 0
click at [850, 187] on label "I understand that no changes can be made to the artwork, files, product or quan…" at bounding box center [946, 200] width 209 height 38
click at [0, 0] on input "I understand that no changes can be made to the artwork, files, product or quan…" at bounding box center [0, 0] width 0 height 0
click at [760, 127] on div at bounding box center [769, 128] width 21 height 15
click at [0, 0] on input "radio" at bounding box center [0, 0] width 0 height 0
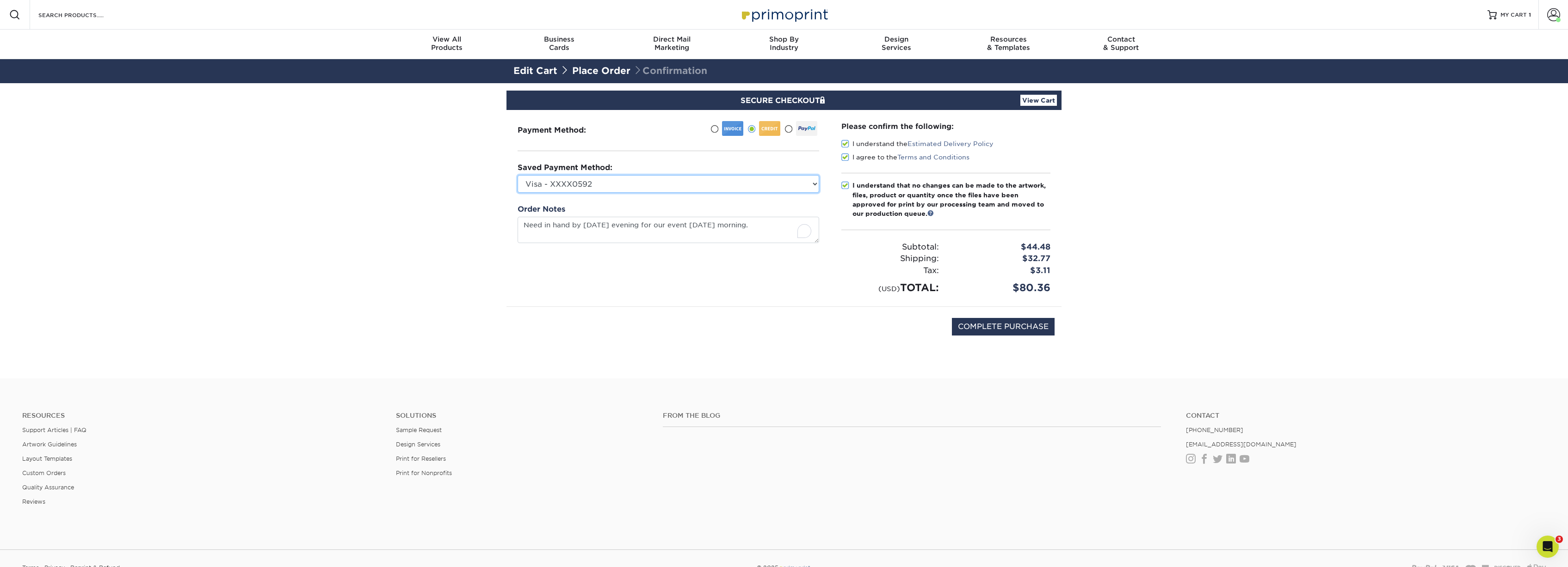
select select
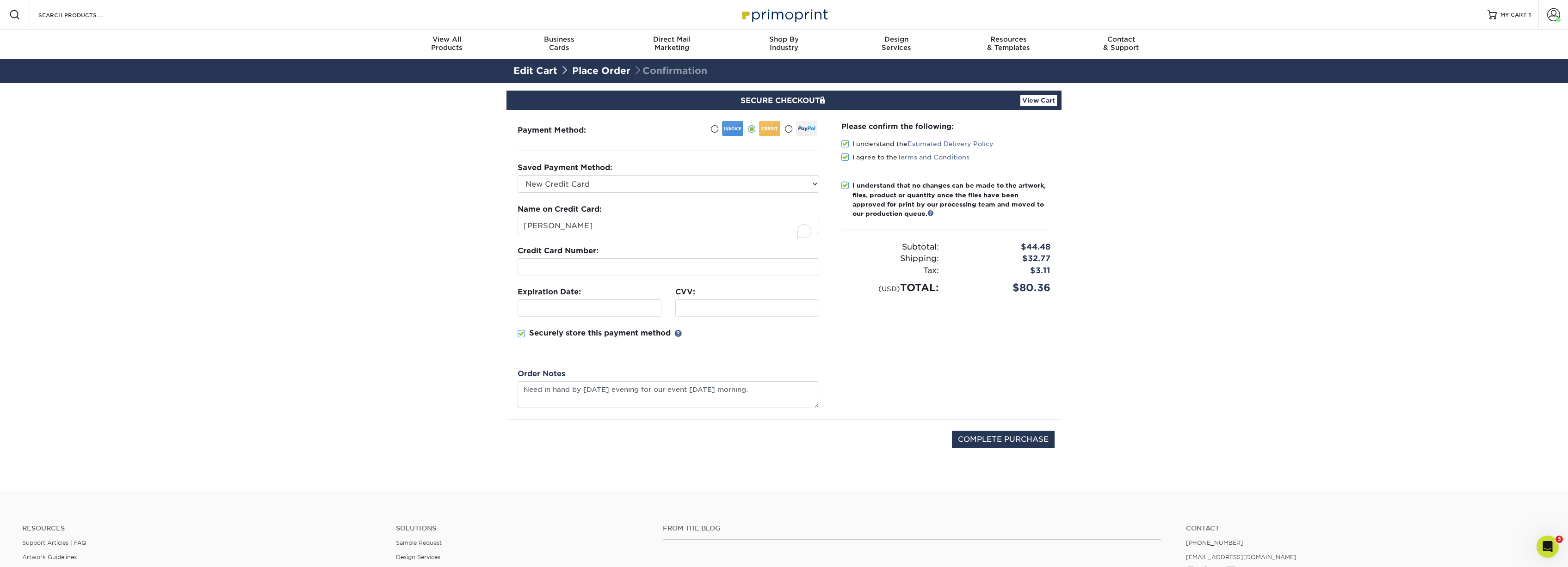
click at [589, 276] on div at bounding box center [668, 267] width 301 height 17
click at [784, 341] on div "Securely store this payment method" at bounding box center [668, 342] width 301 height 29
click at [1003, 439] on input "COMPLETE PURCHASE" at bounding box center [1003, 439] width 103 height 18
type input "PROCESSING, PLEASE WAIT..."
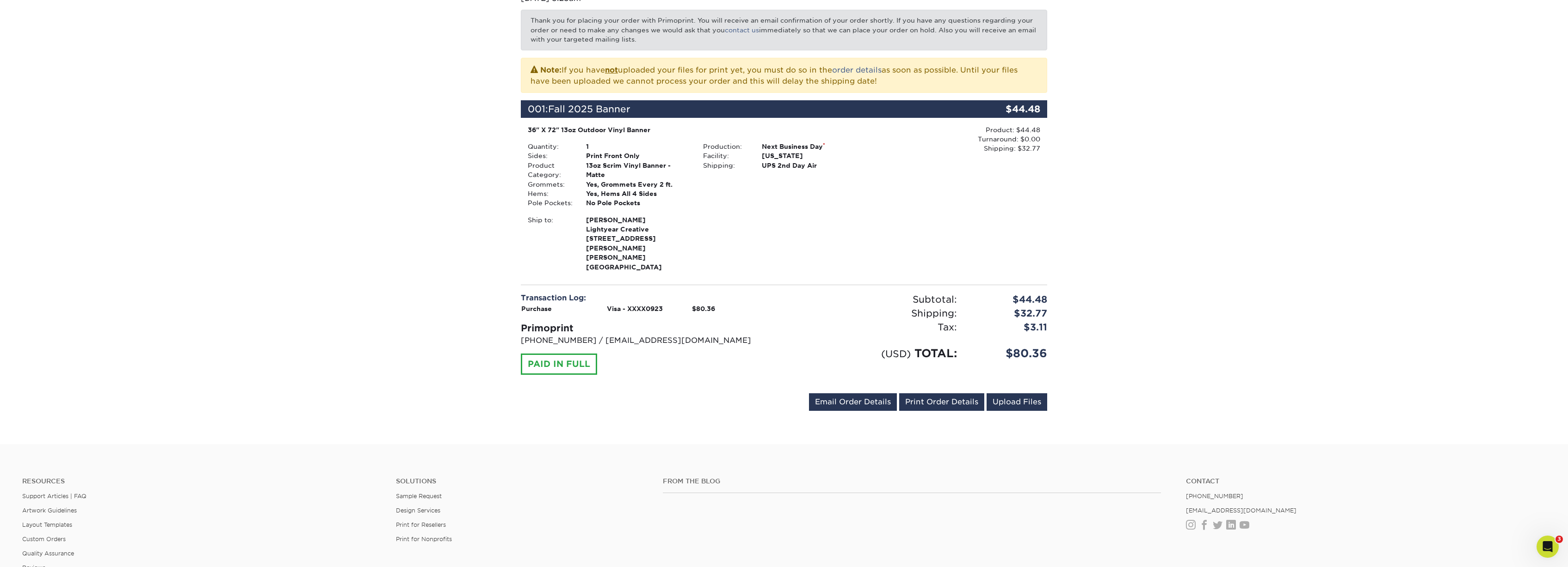
scroll to position [280, 0]
